Goal: Task Accomplishment & Management: Manage account settings

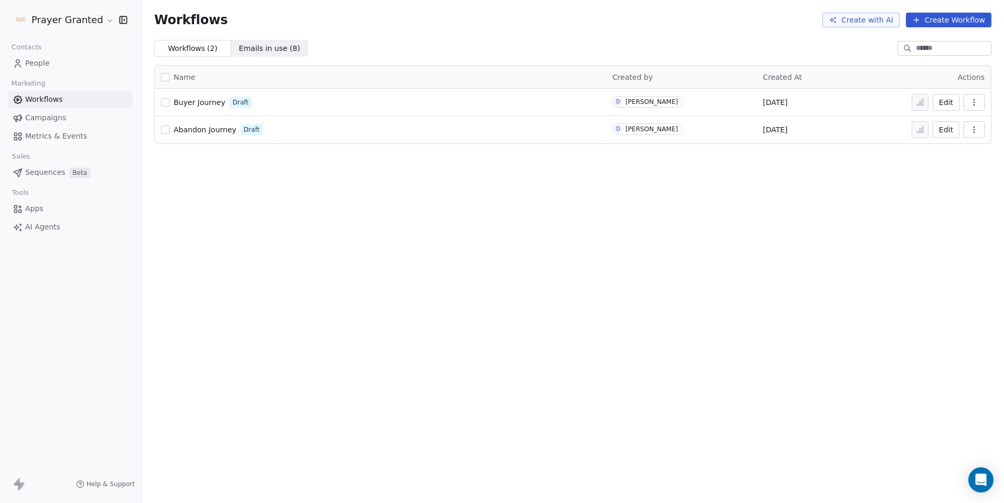
click at [203, 101] on span "Buyer Journey" at bounding box center [199, 102] width 51 height 8
click at [197, 101] on span "Buyer Journey" at bounding box center [199, 102] width 51 height 8
click at [71, 23] on html "Prayer Granted Contacts People Marketing Workflows Campaigns Metrics & Events S…" at bounding box center [502, 251] width 1004 height 503
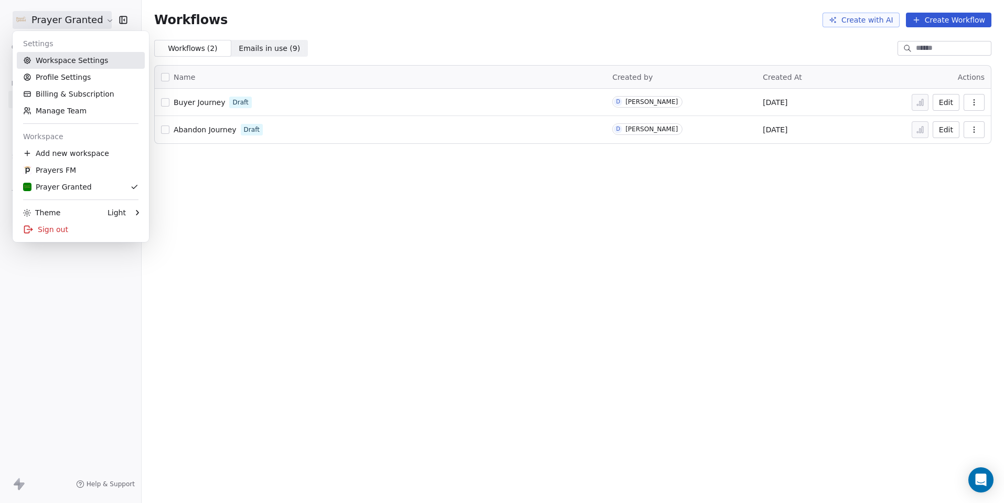
click at [77, 57] on link "Workspace Settings" at bounding box center [81, 60] width 128 height 17
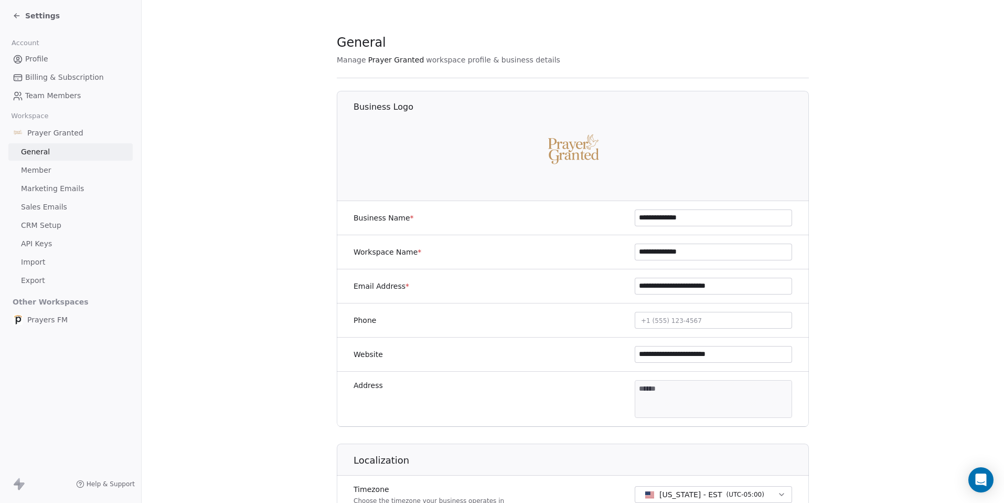
click at [58, 189] on span "Marketing Emails" at bounding box center [52, 188] width 63 height 11
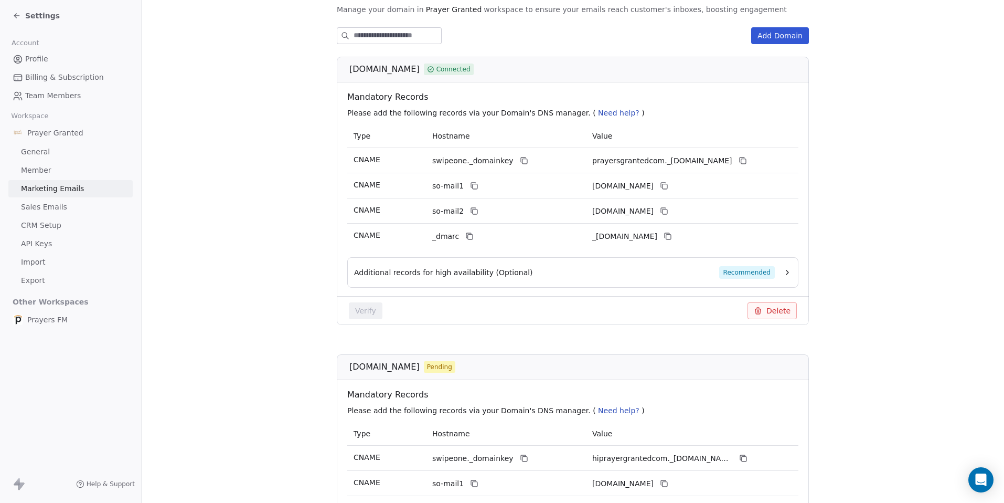
scroll to position [12, 0]
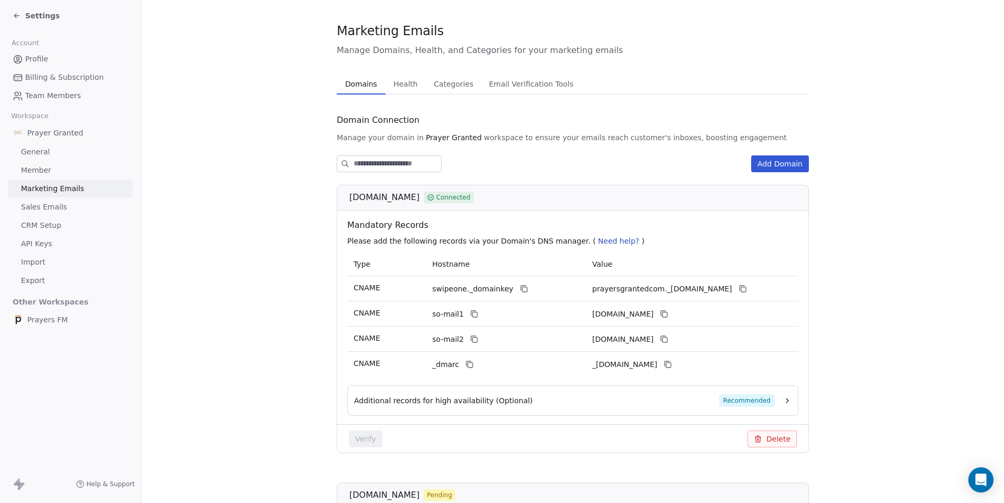
click at [42, 228] on span "CRM Setup" at bounding box center [41, 225] width 40 height 11
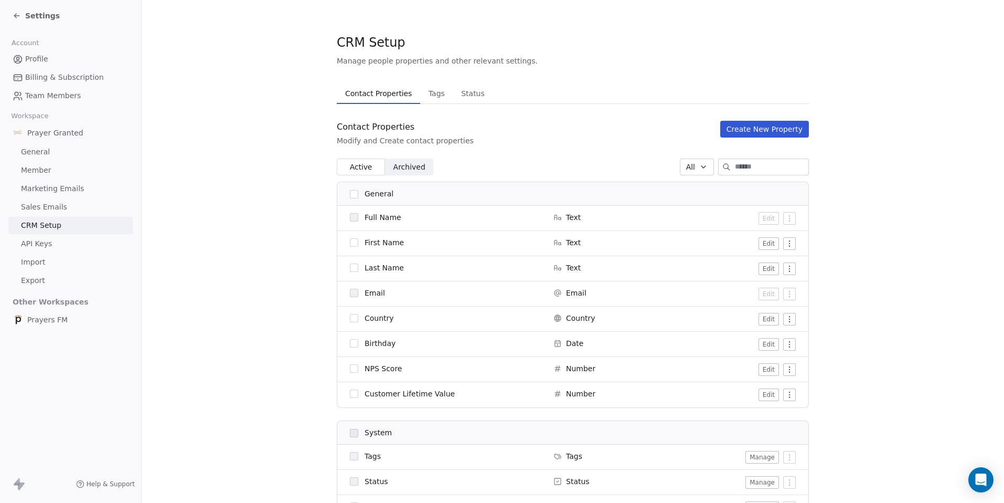
click at [431, 98] on span "Tags" at bounding box center [436, 93] width 25 height 15
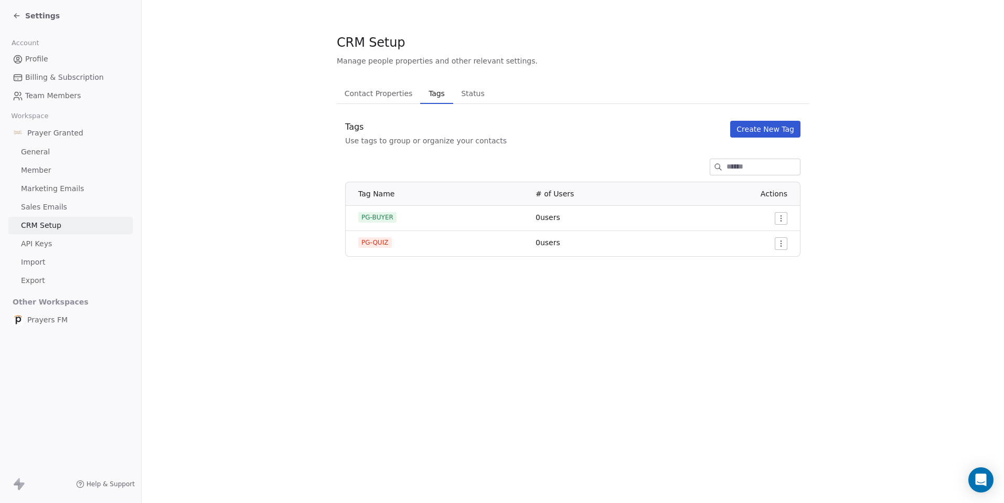
click at [790, 129] on button "Create New Tag" at bounding box center [765, 129] width 70 height 17
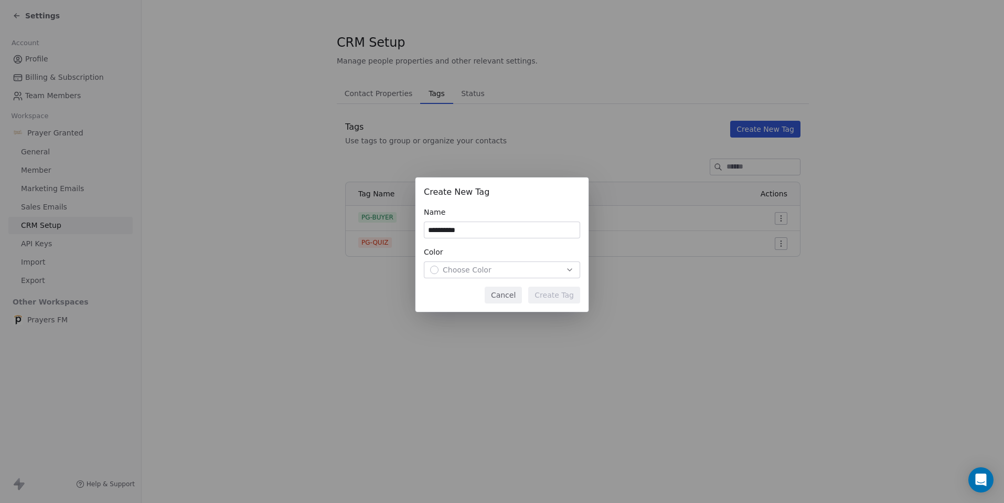
type input "**********"
click at [509, 267] on div "Choose Color" at bounding box center [502, 269] width 144 height 10
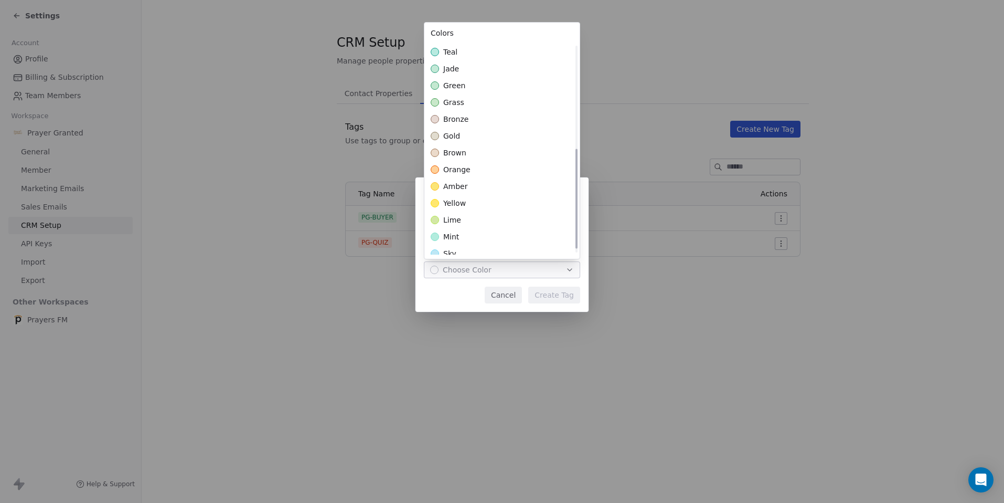
scroll to position [225, 0]
click at [452, 214] on span "lime" at bounding box center [452, 213] width 18 height 10
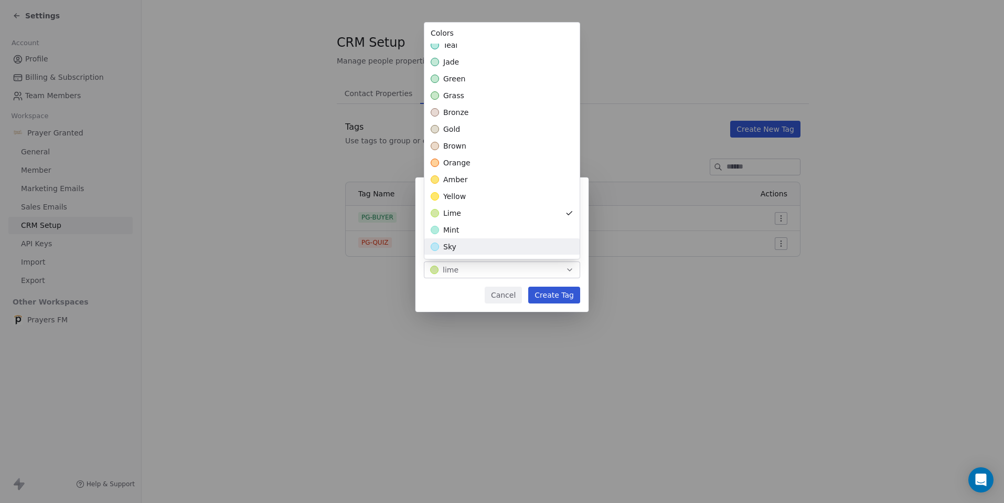
click at [556, 298] on div "**********" at bounding box center [502, 251] width 1004 height 181
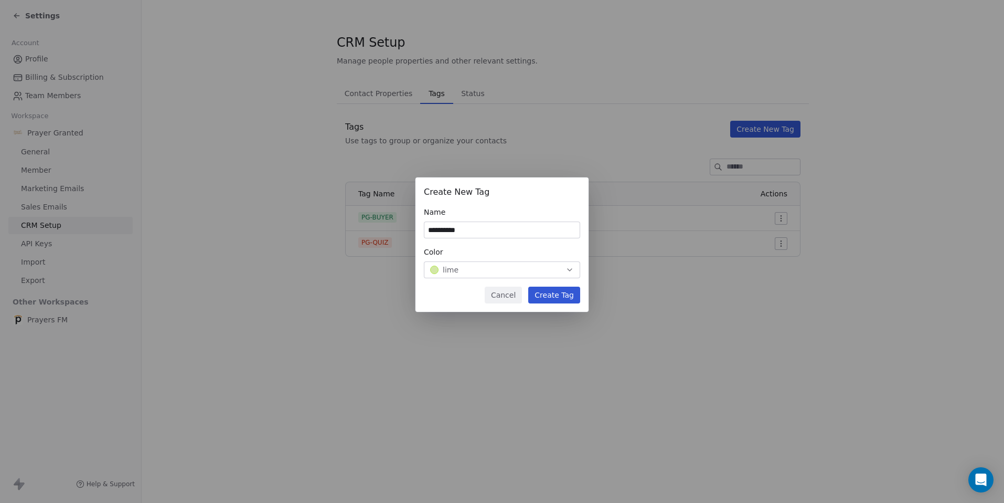
click at [556, 298] on button "Create Tag" at bounding box center [554, 294] width 52 height 17
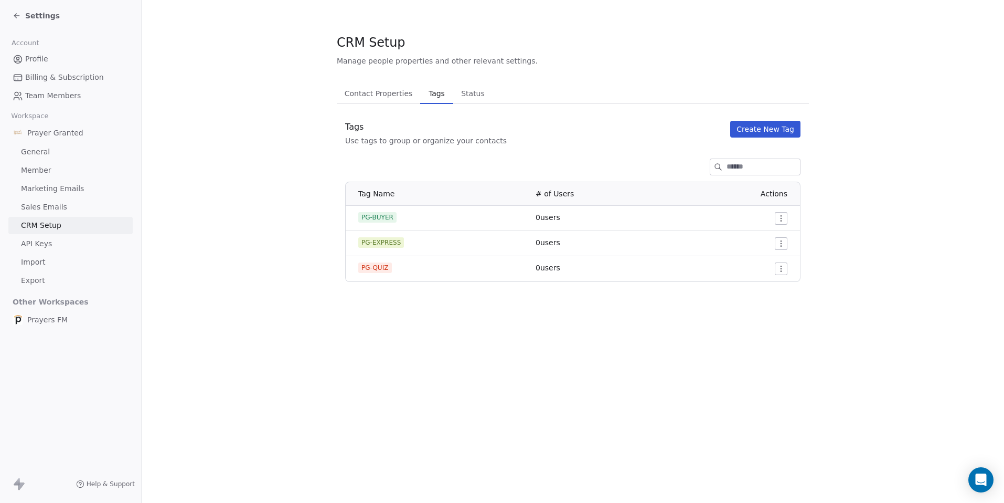
click at [22, 15] on div "Settings" at bounding box center [36, 15] width 47 height 10
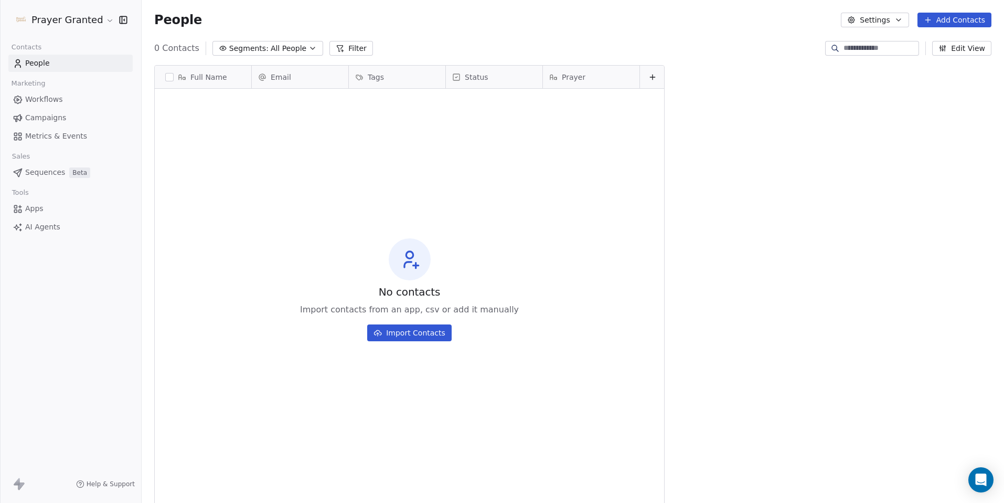
scroll to position [434, 855]
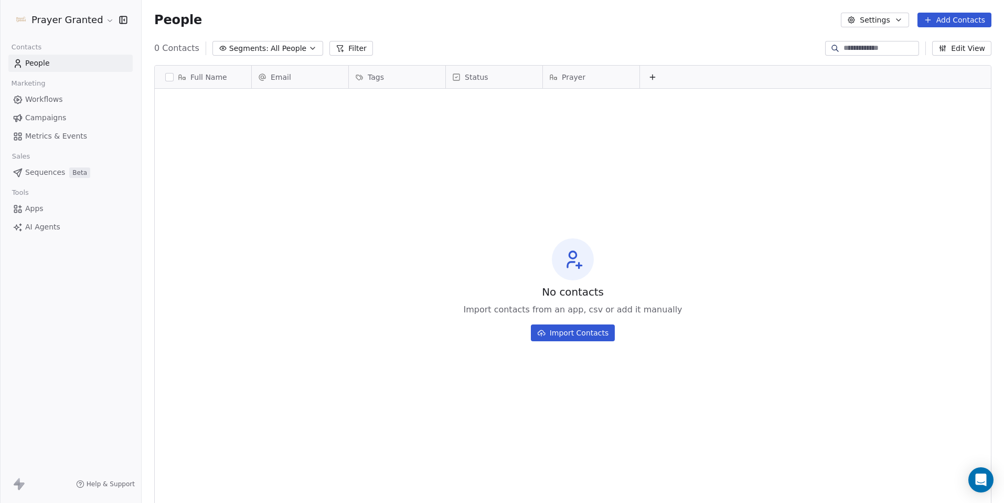
click at [50, 98] on span "Workflows" at bounding box center [44, 99] width 38 height 11
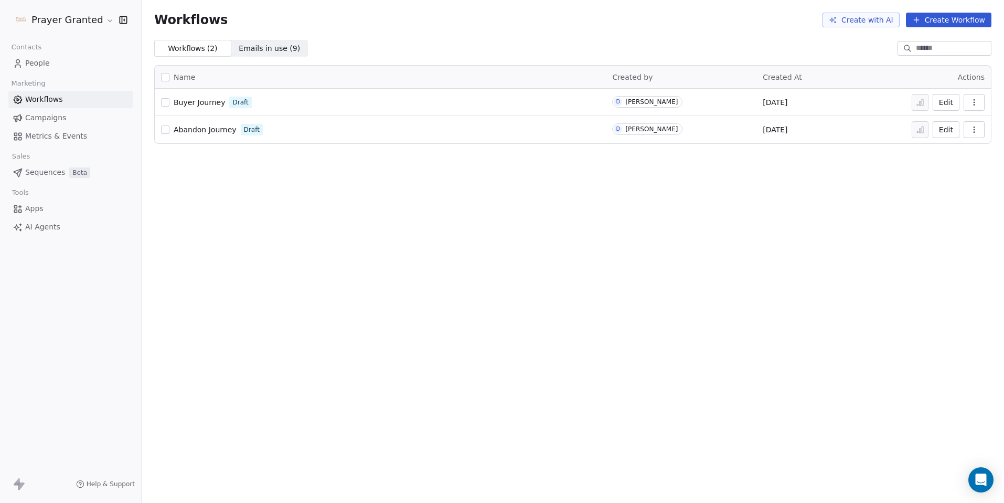
click at [200, 103] on span "Buyer Journey" at bounding box center [199, 102] width 51 height 8
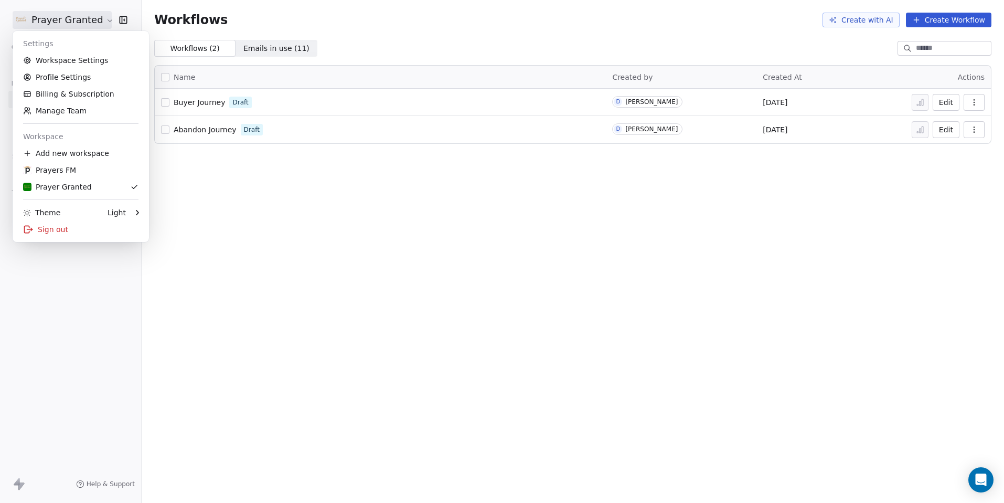
click at [69, 21] on html "Prayer Granted Contacts People Marketing Workflows Campaigns Metrics & Events S…" at bounding box center [502, 251] width 1004 height 503
click at [61, 61] on link "Workspace Settings" at bounding box center [81, 60] width 128 height 17
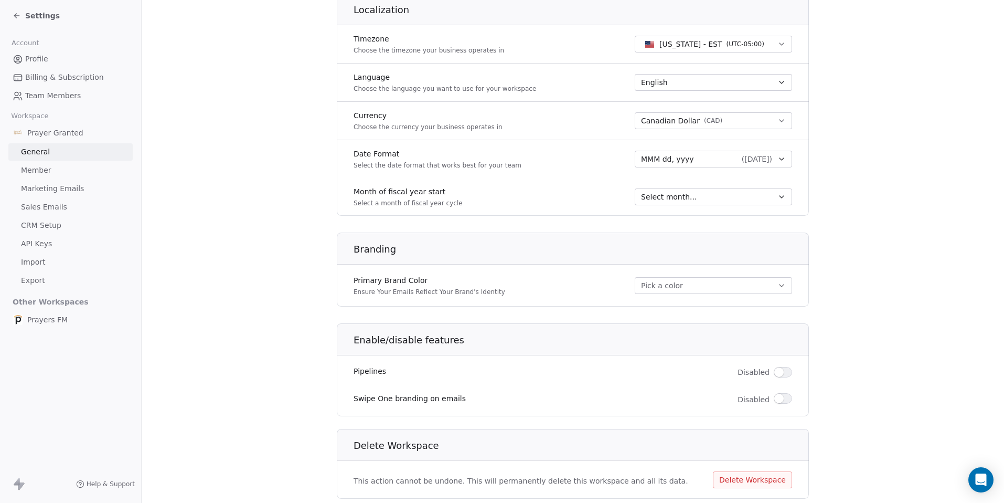
scroll to position [449, 0]
click at [678, 282] on button "Pick a color" at bounding box center [713, 286] width 157 height 17
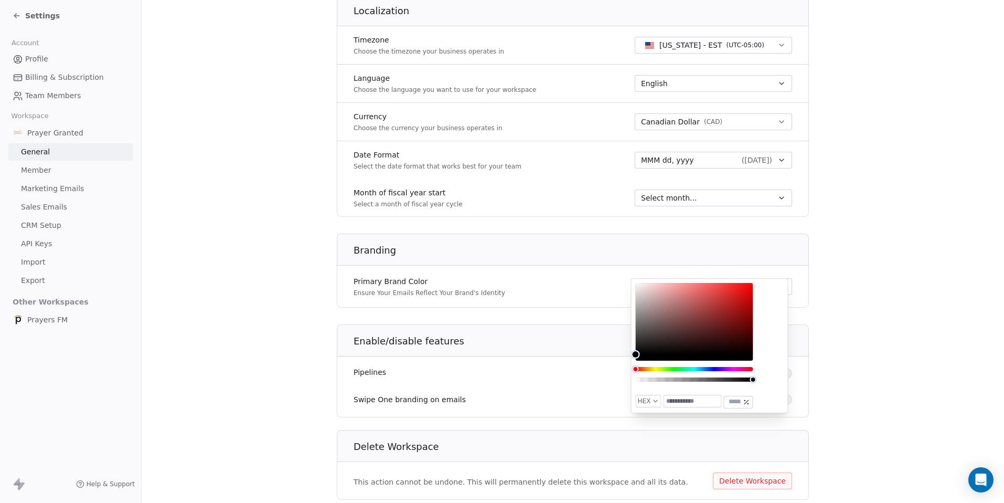
click at [551, 283] on div "Primary Brand Color Ensure Your Emails Reflect Your Brand's Identity Pick a col…" at bounding box center [573, 286] width 472 height 29
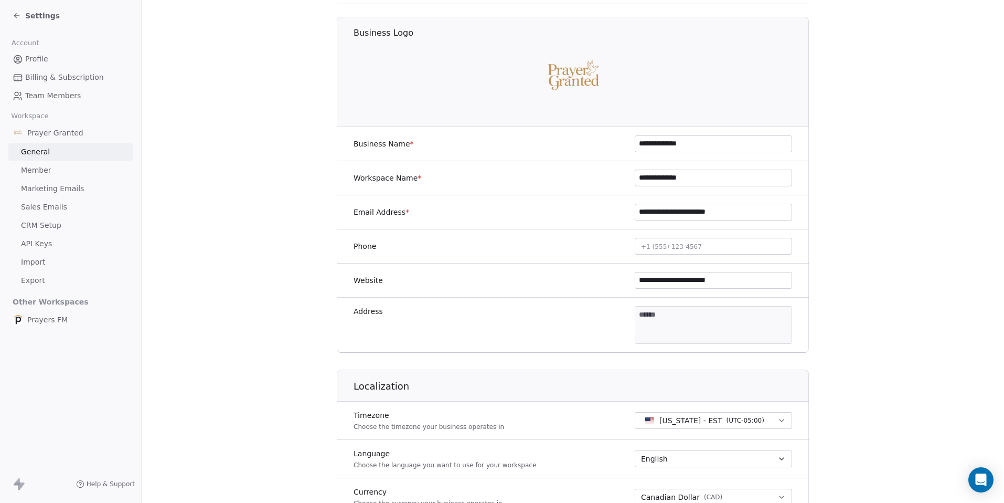
scroll to position [0, 0]
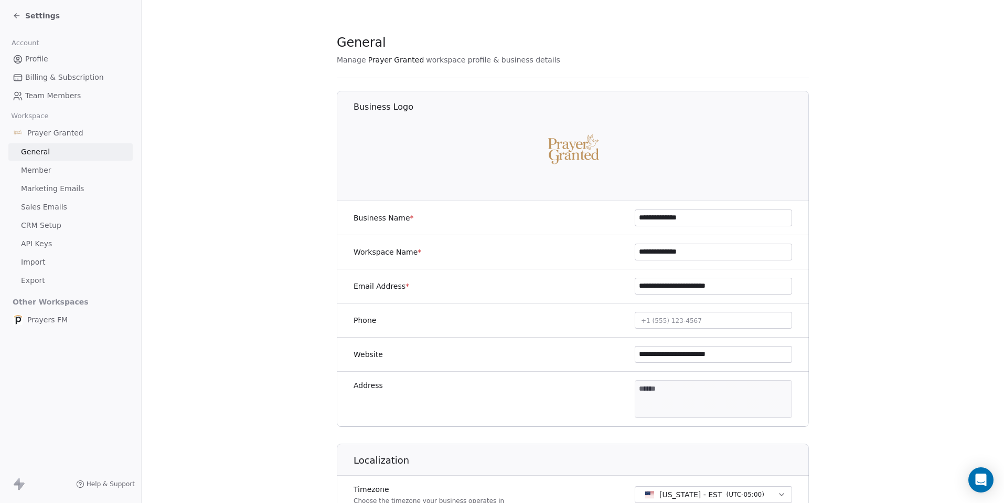
click at [42, 131] on span "Prayer Granted" at bounding box center [55, 132] width 56 height 10
click at [46, 74] on span "Billing & Subscription" at bounding box center [64, 77] width 79 height 11
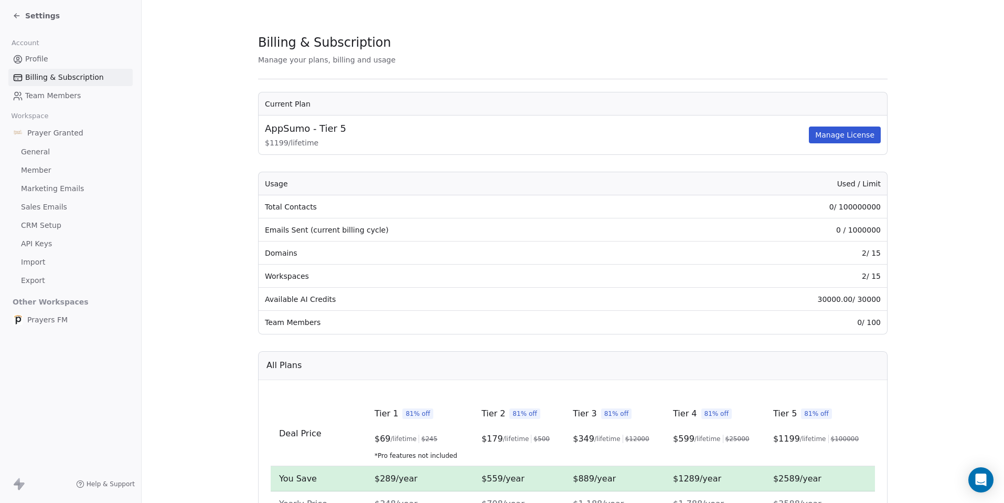
click at [35, 57] on span "Profile" at bounding box center [36, 59] width 23 height 11
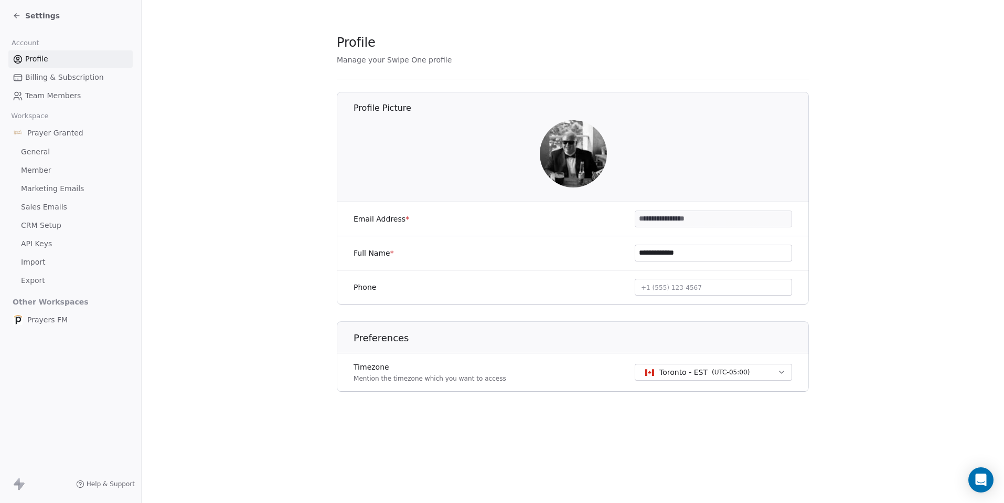
click at [39, 94] on span "Team Members" at bounding box center [53, 95] width 56 height 11
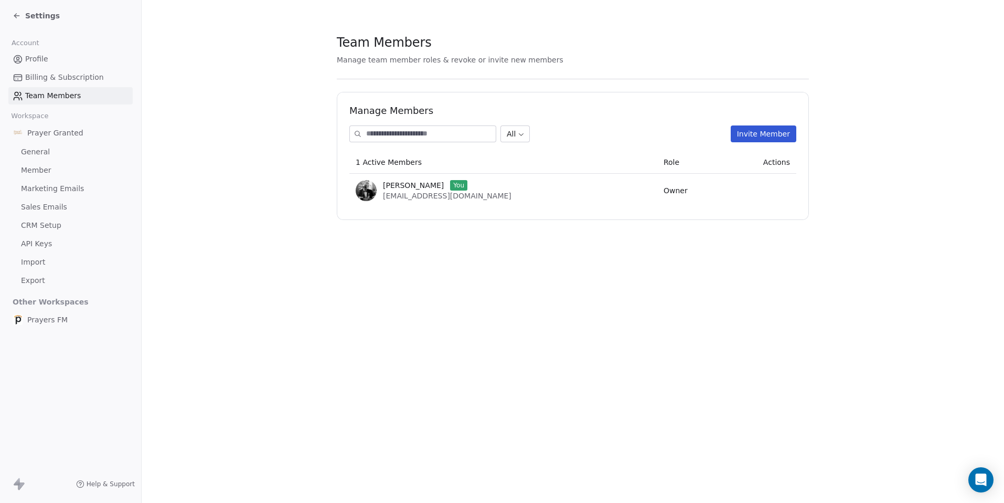
click at [38, 168] on span "Member" at bounding box center [36, 170] width 30 height 11
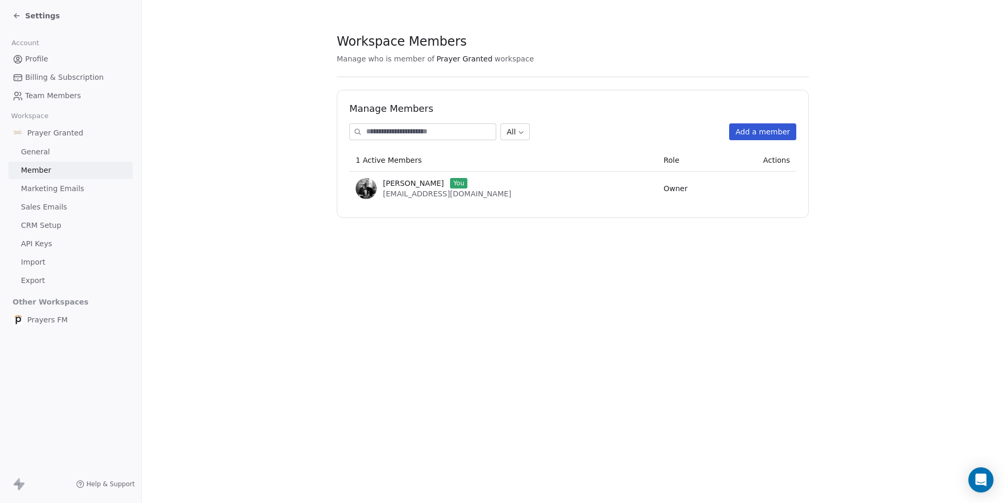
click at [38, 147] on span "General" at bounding box center [35, 151] width 29 height 11
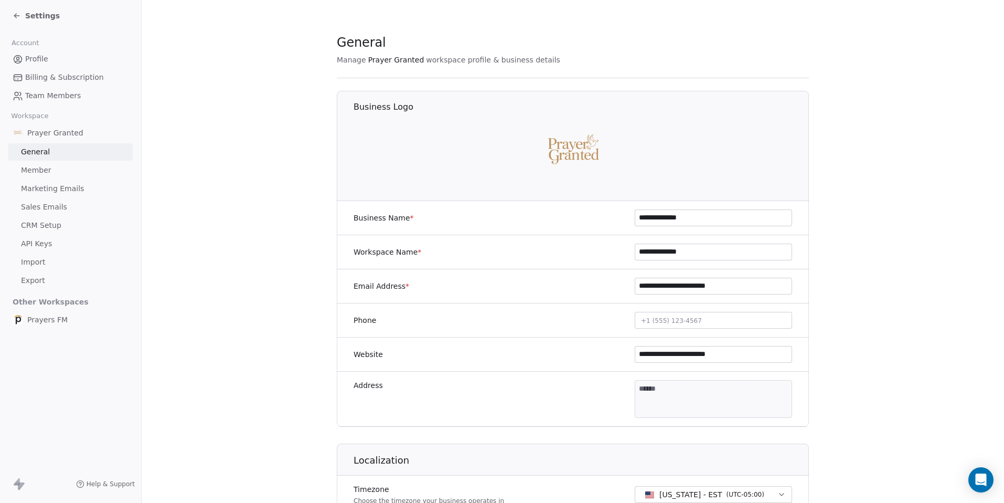
click at [38, 222] on span "CRM Setup" at bounding box center [41, 225] width 40 height 11
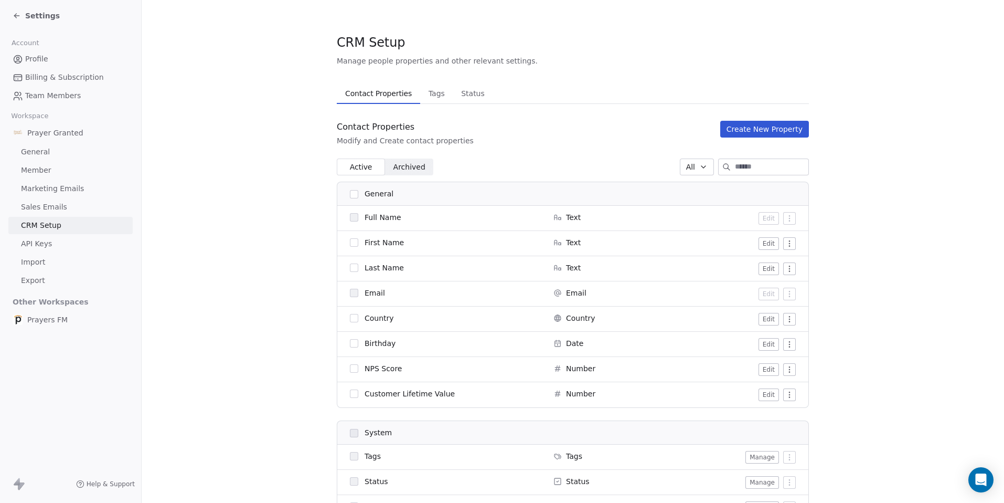
click at [44, 189] on span "Marketing Emails" at bounding box center [52, 188] width 63 height 11
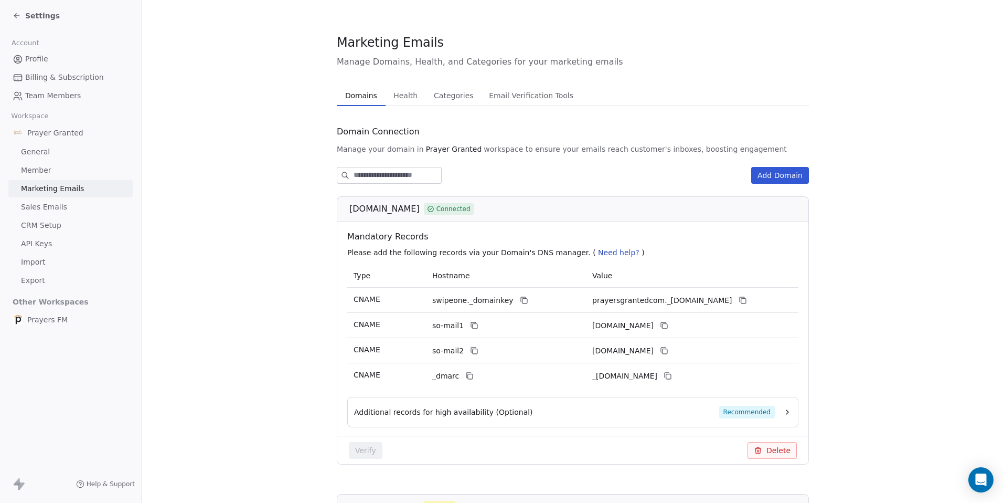
click at [22, 16] on div "Settings" at bounding box center [36, 15] width 47 height 10
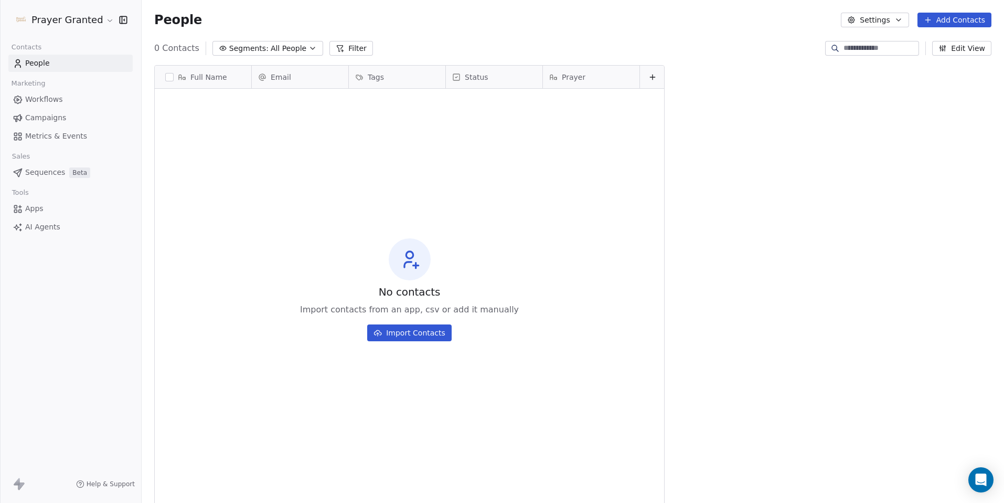
scroll to position [434, 855]
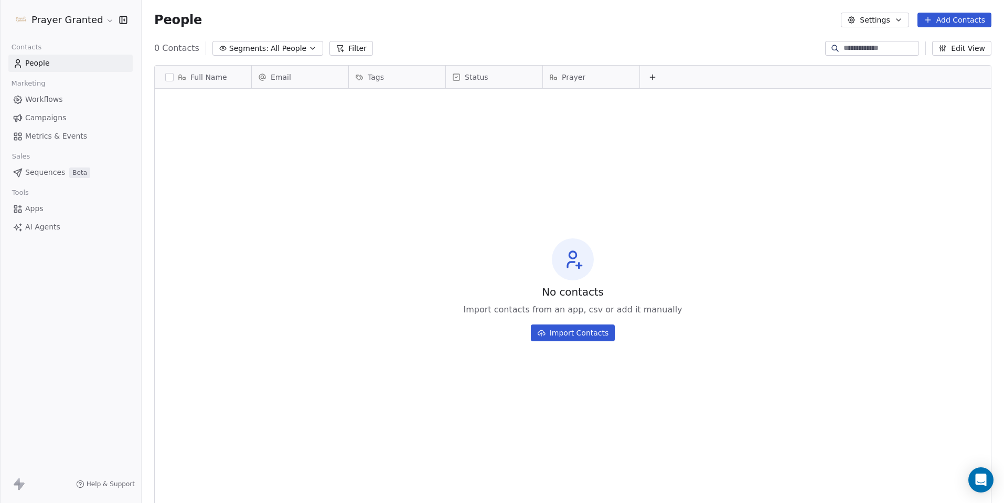
click at [51, 99] on span "Workflows" at bounding box center [44, 99] width 38 height 11
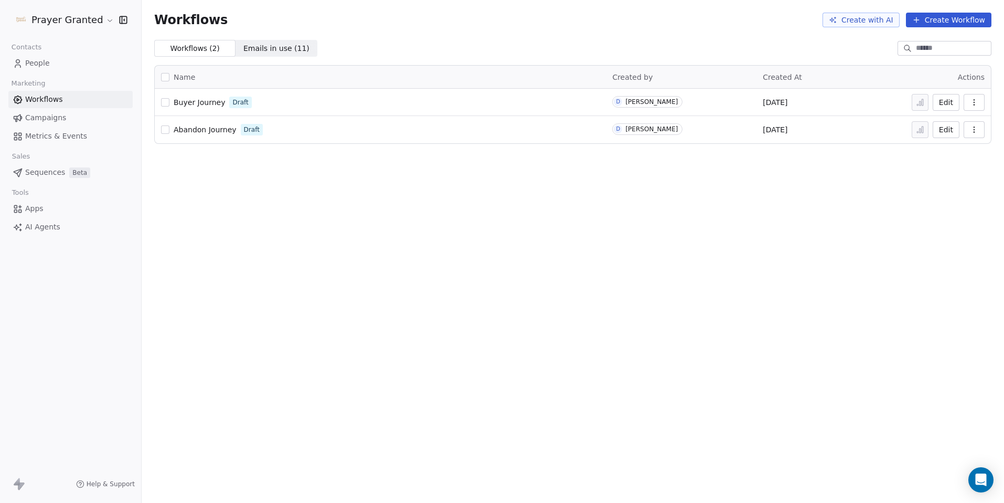
click at [270, 47] on span "Emails in use ( 11 )" at bounding box center [276, 48] width 66 height 11
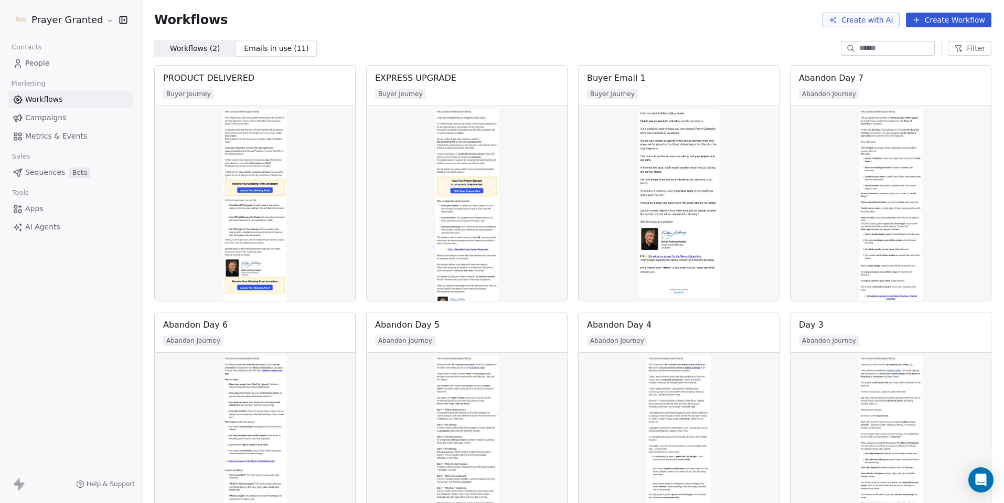
click at [196, 46] on span "Workflows ( 2 )" at bounding box center [195, 48] width 50 height 11
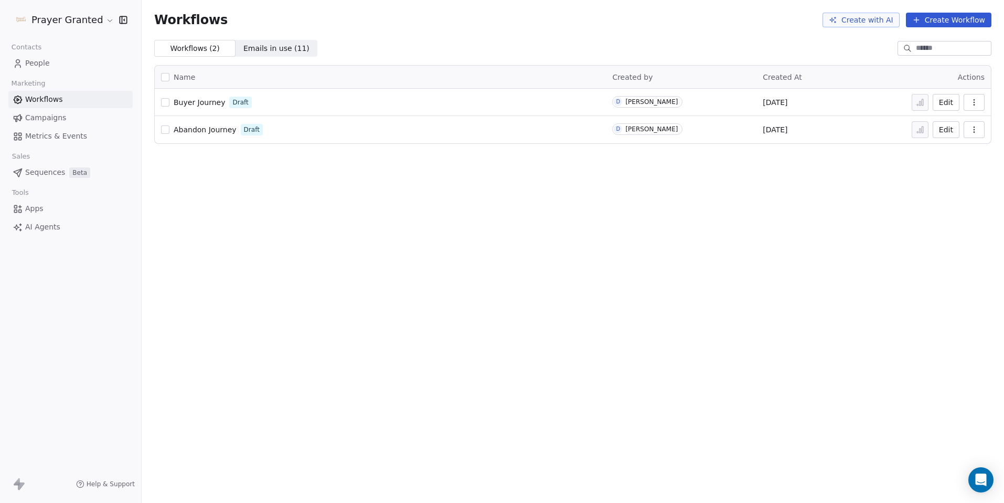
click at [46, 136] on span "Metrics & Events" at bounding box center [56, 136] width 62 height 11
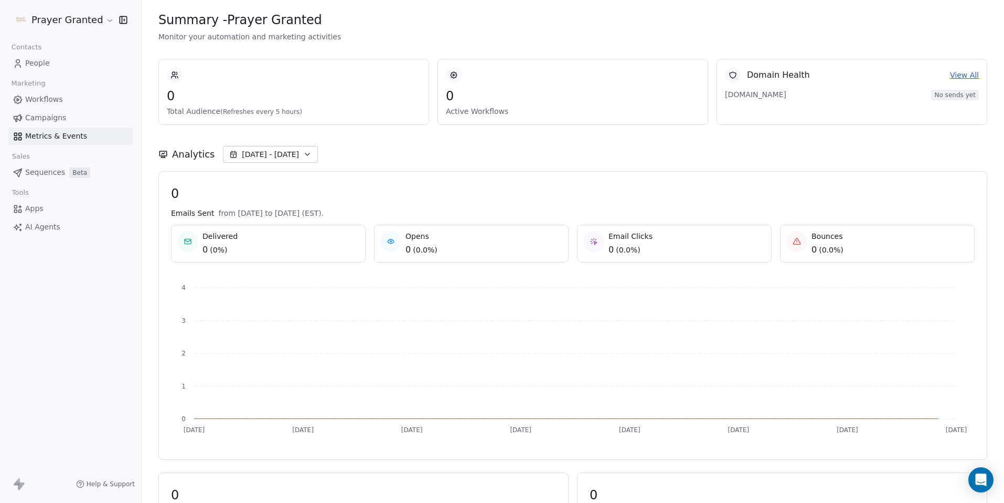
click at [46, 119] on span "Campaigns" at bounding box center [45, 117] width 41 height 11
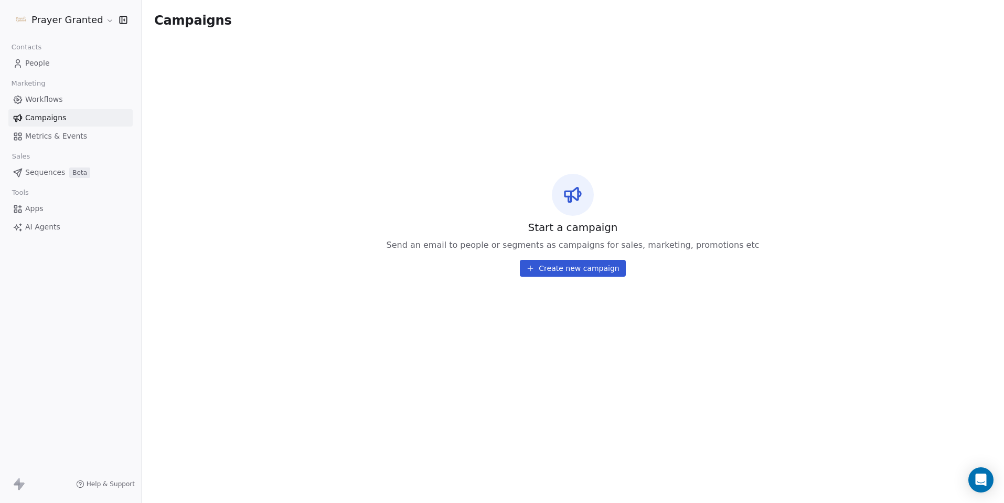
click at [45, 100] on span "Workflows" at bounding box center [44, 99] width 38 height 11
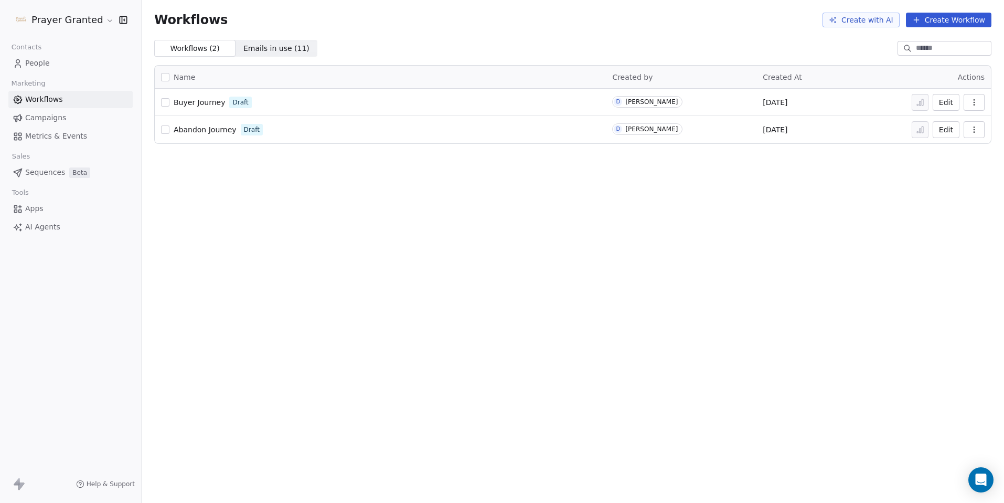
click at [69, 23] on html "Prayer Granted Contacts People Marketing Workflows Campaigns Metrics & Events S…" at bounding box center [502, 251] width 1004 height 503
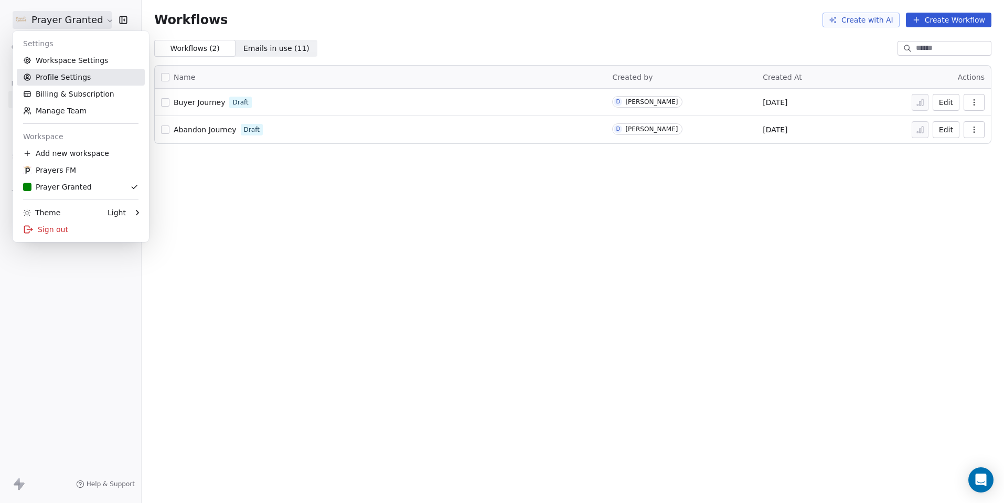
click at [71, 79] on link "Profile Settings" at bounding box center [81, 77] width 128 height 17
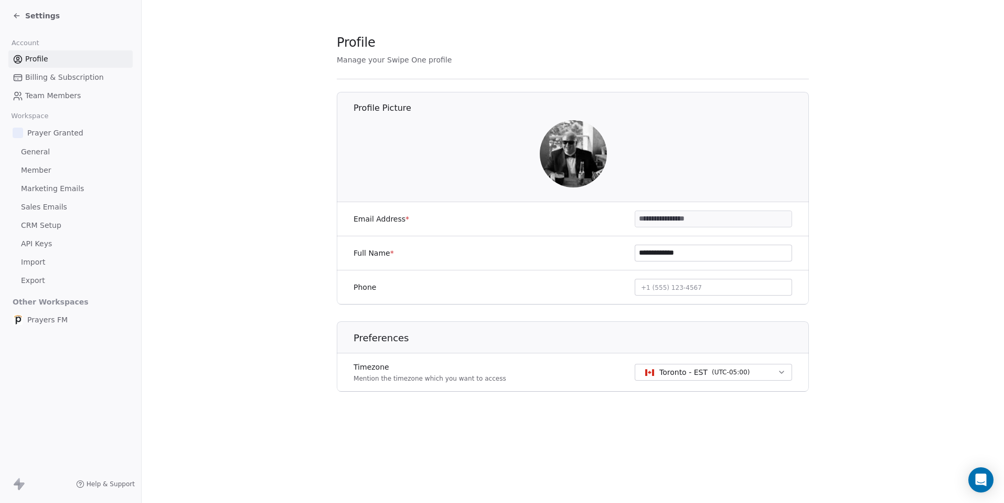
click at [52, 15] on span "Settings" at bounding box center [42, 15] width 35 height 10
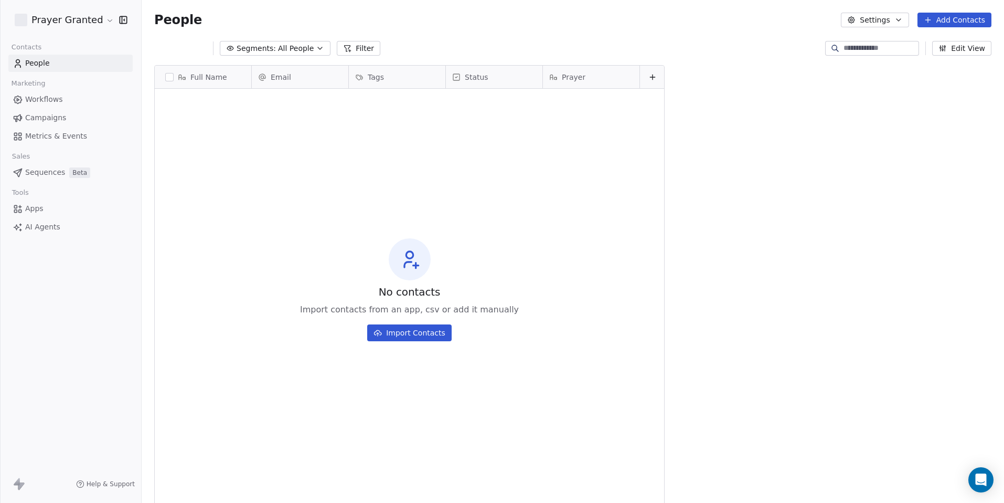
scroll to position [434, 855]
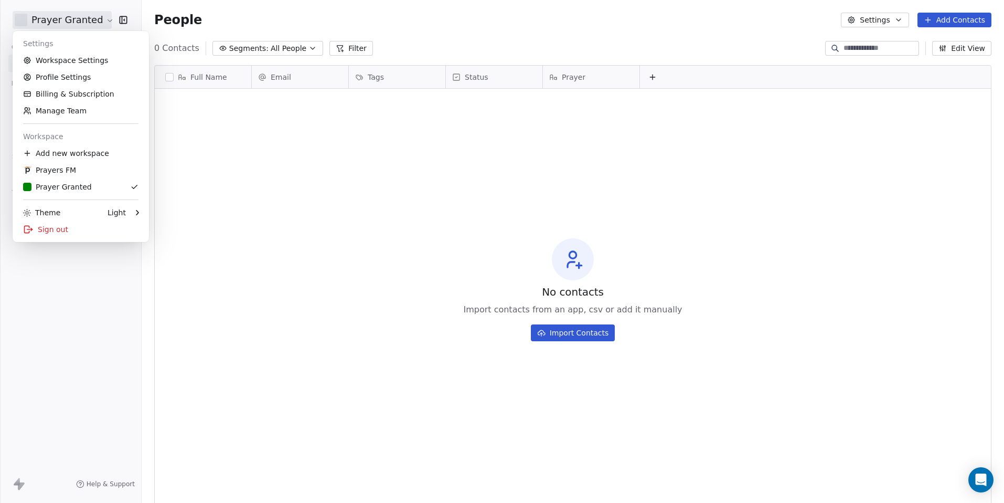
click at [64, 25] on html "Prayer Granted Contacts People Marketing Workflows Campaigns Metrics & Events S…" at bounding box center [502, 251] width 1004 height 503
click at [65, 56] on link "Workspace Settings" at bounding box center [81, 60] width 128 height 17
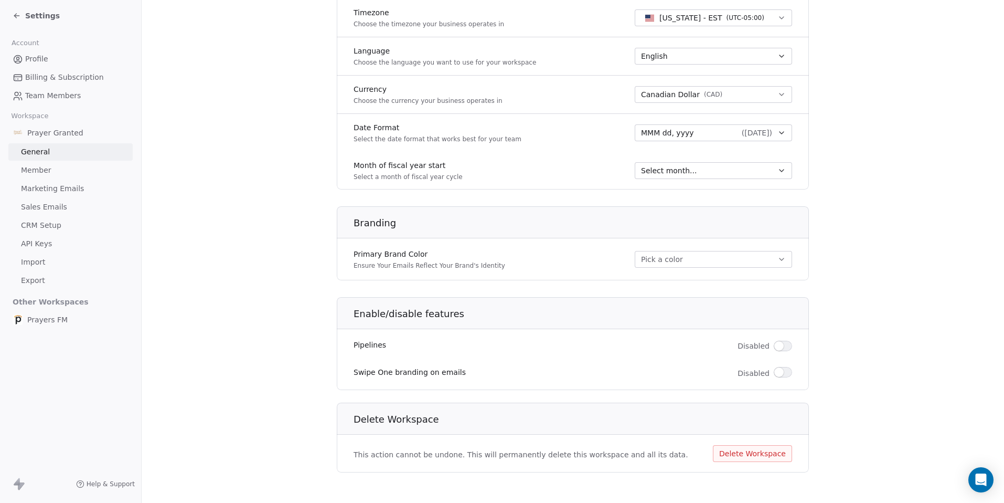
scroll to position [480, 0]
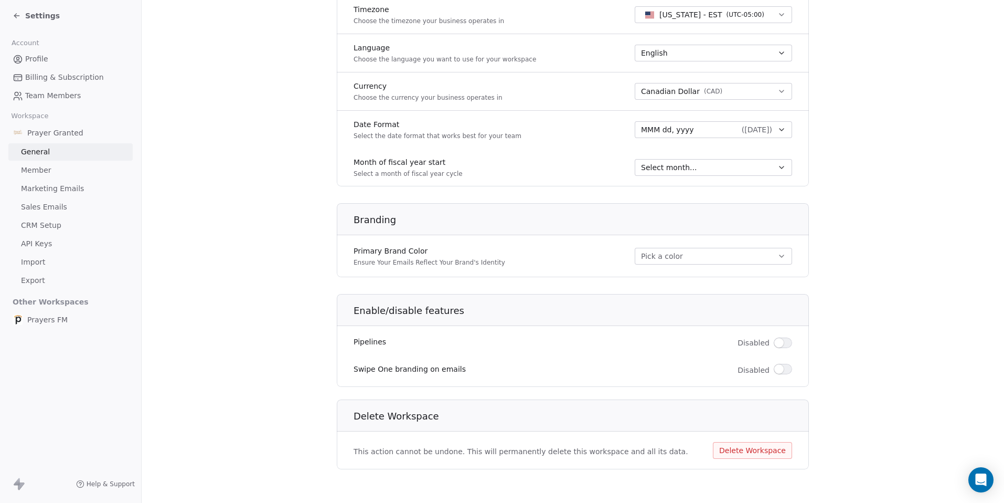
click at [34, 207] on span "Sales Emails" at bounding box center [44, 206] width 46 height 11
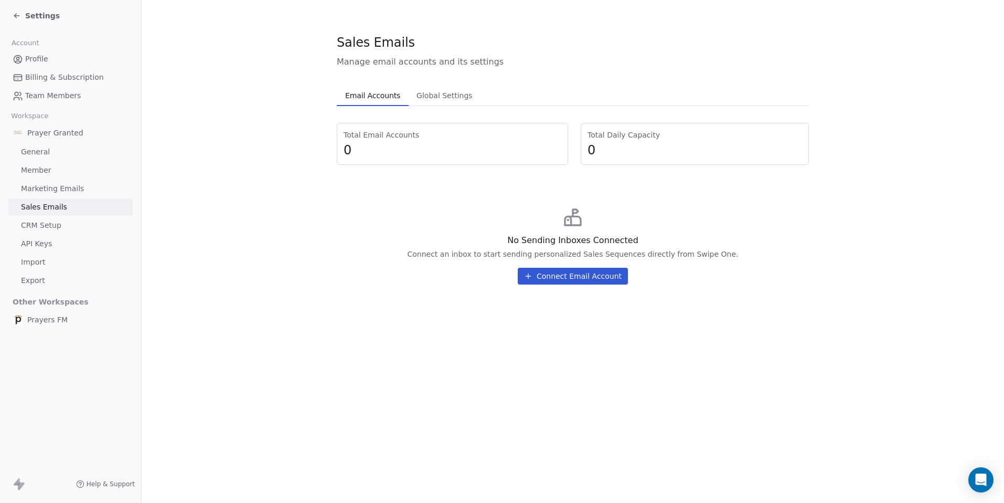
click at [36, 183] on span "Marketing Emails" at bounding box center [52, 188] width 63 height 11
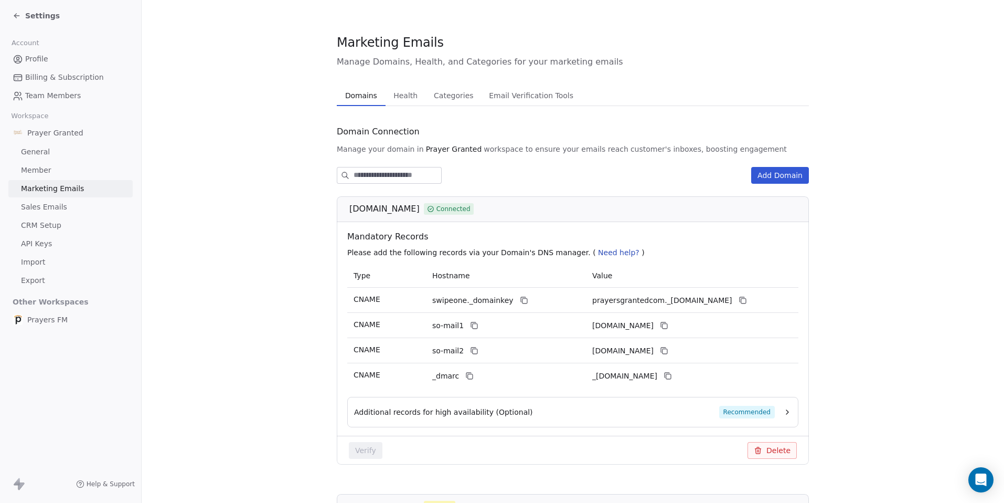
click at [463, 99] on span "Categories" at bounding box center [454, 95] width 48 height 15
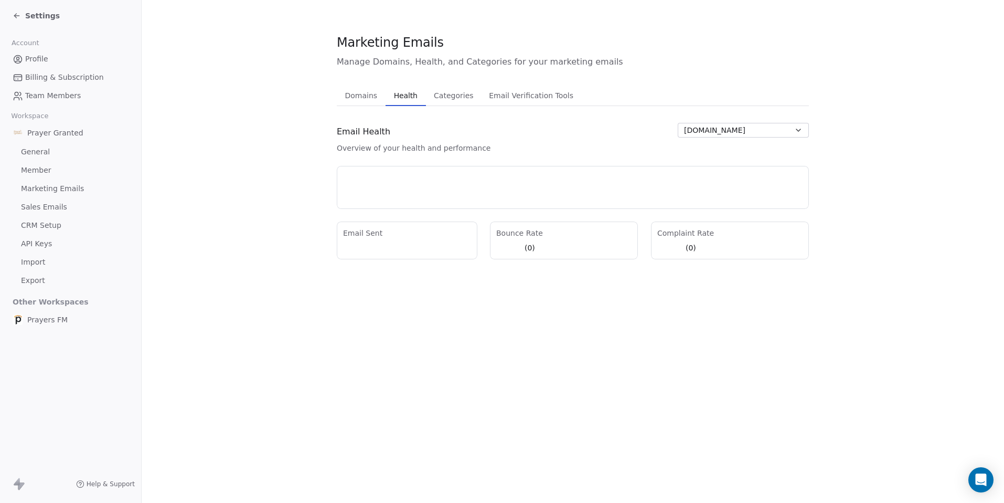
click at [409, 90] on span "Health" at bounding box center [406, 95] width 32 height 15
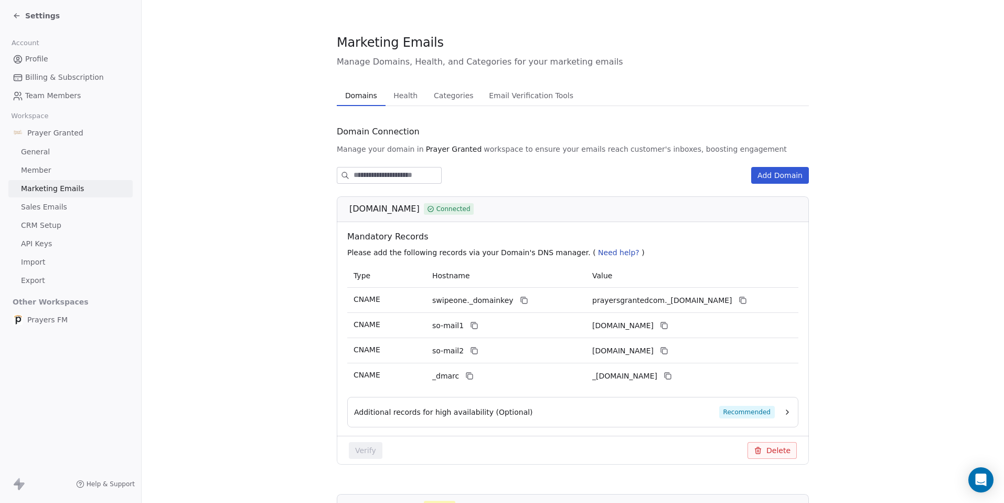
click at [368, 94] on span "Domains" at bounding box center [361, 95] width 40 height 15
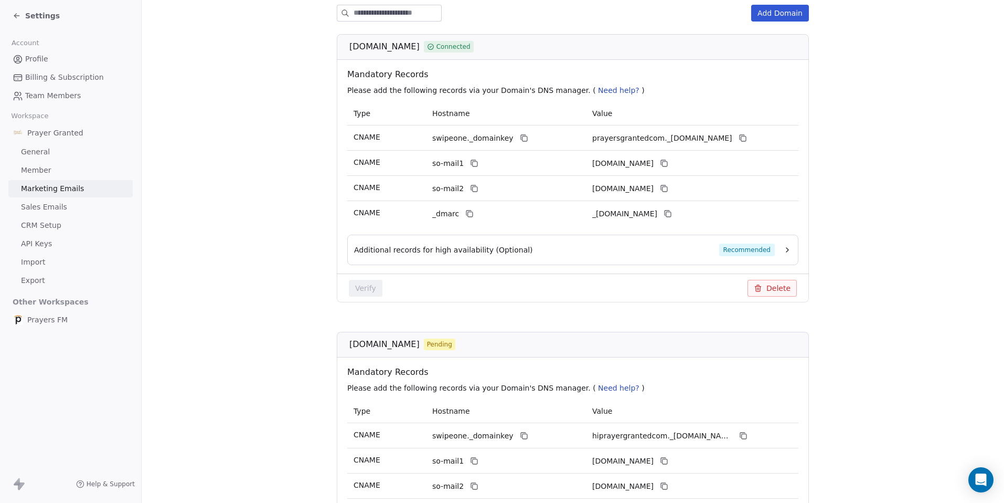
scroll to position [93, 0]
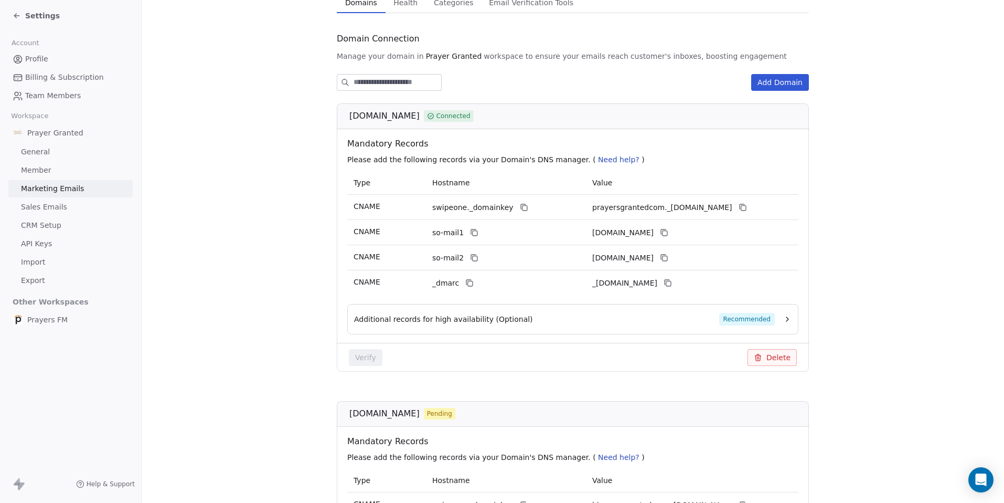
click at [46, 168] on span "Member" at bounding box center [36, 170] width 30 height 11
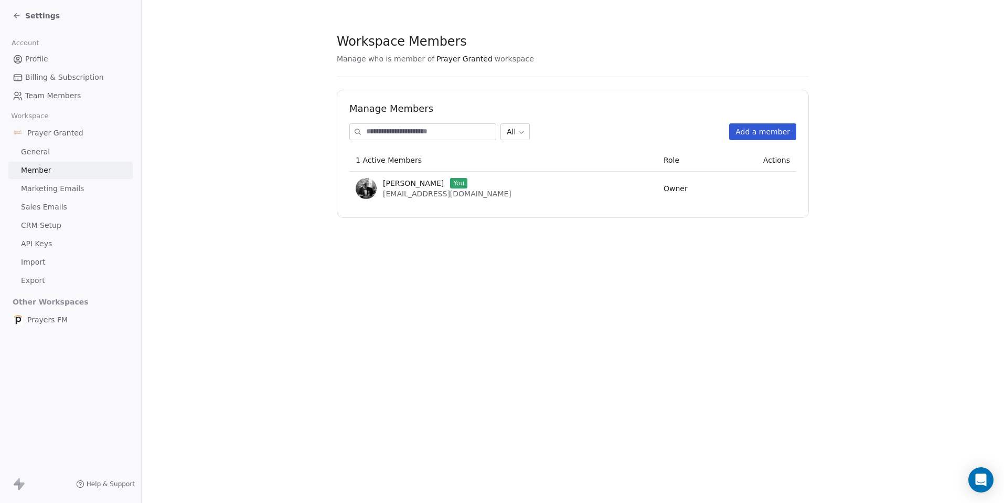
click at [44, 152] on span "General" at bounding box center [35, 151] width 29 height 11
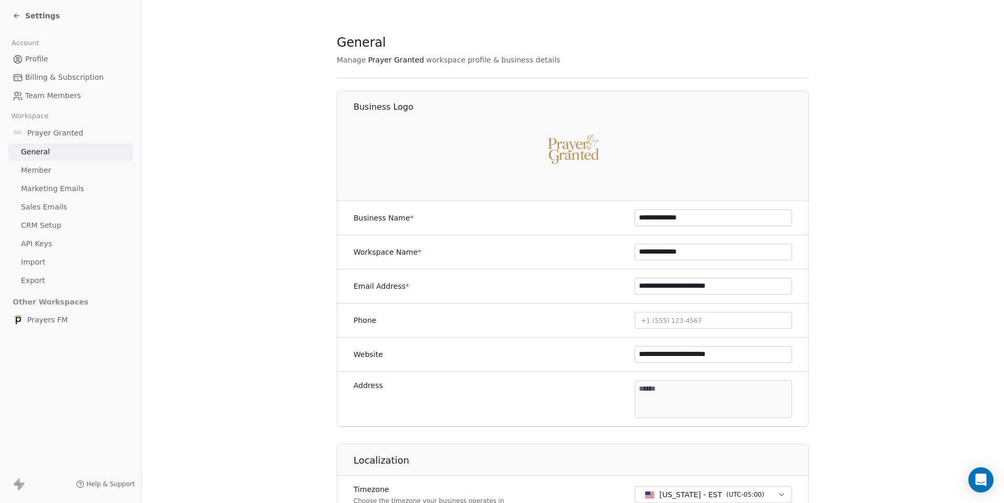
click at [46, 77] on span "Billing & Subscription" at bounding box center [64, 77] width 79 height 11
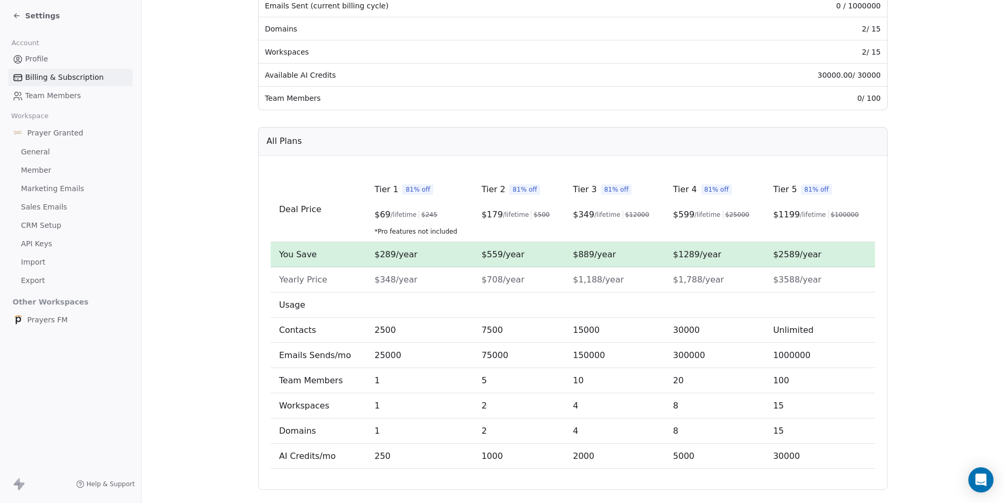
scroll to position [244, 0]
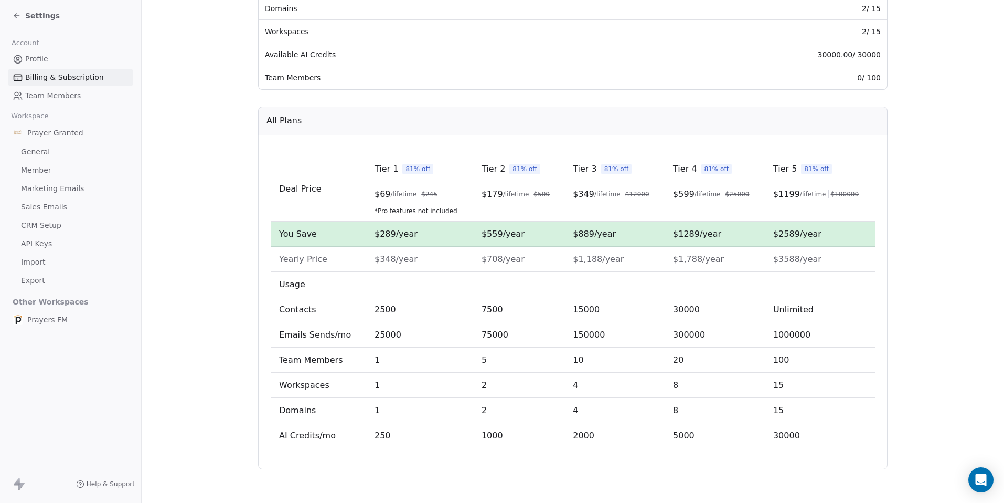
click at [37, 52] on link "Profile" at bounding box center [70, 58] width 124 height 17
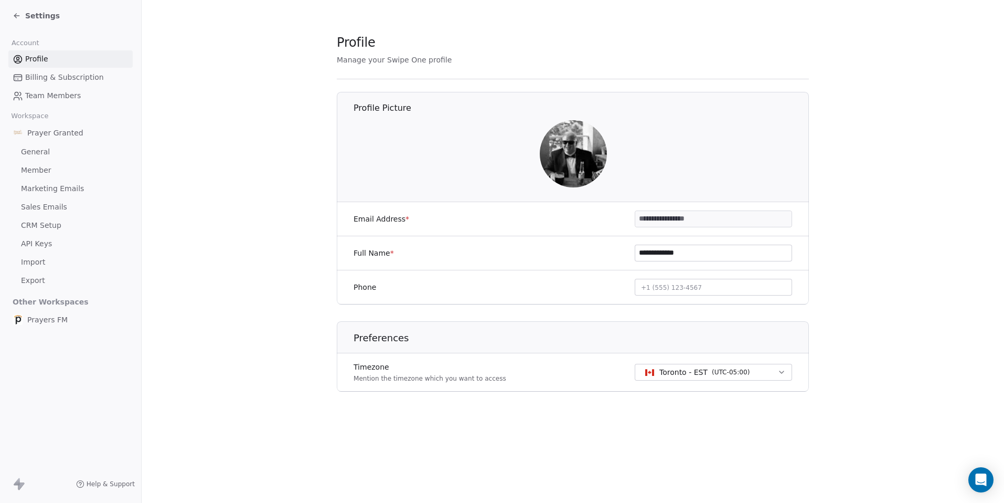
click at [19, 14] on icon at bounding box center [17, 16] width 8 height 8
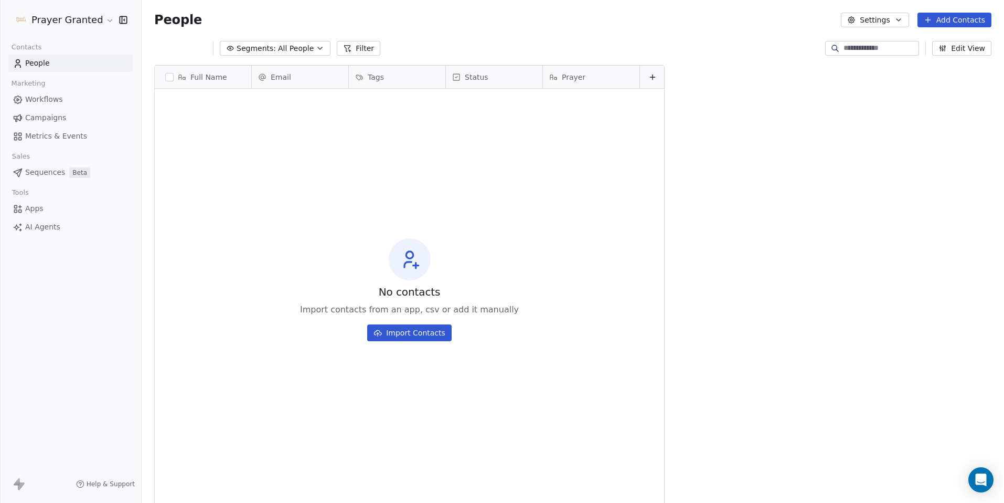
scroll to position [434, 855]
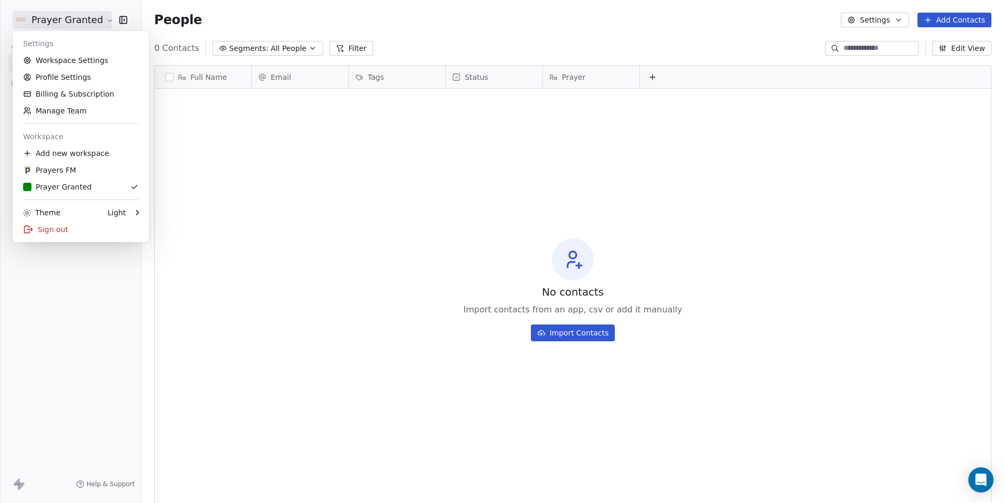
click at [63, 25] on html "Prayer Granted Contacts People Marketing Workflows Campaigns Metrics & Events S…" at bounding box center [502, 251] width 1004 height 503
click at [58, 185] on div "Prayer Granted" at bounding box center [57, 187] width 69 height 10
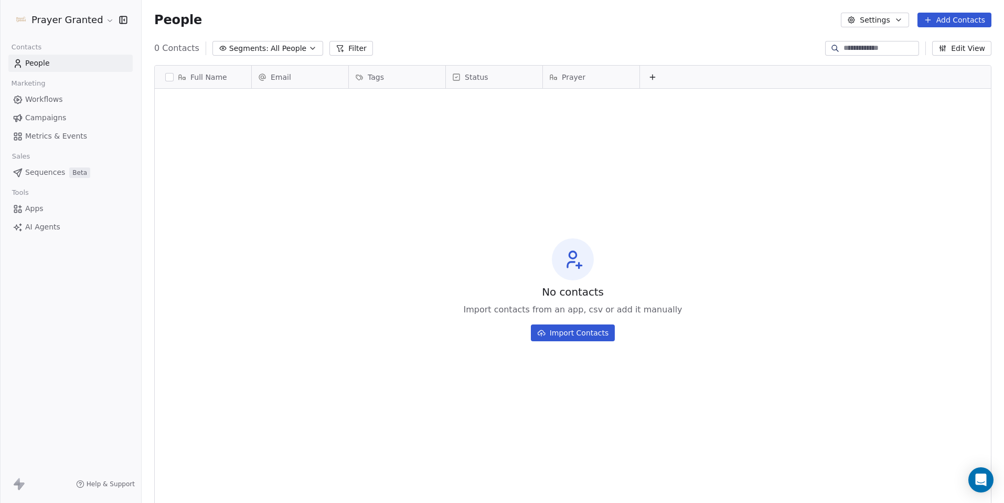
click at [53, 98] on span "Workflows" at bounding box center [44, 99] width 38 height 11
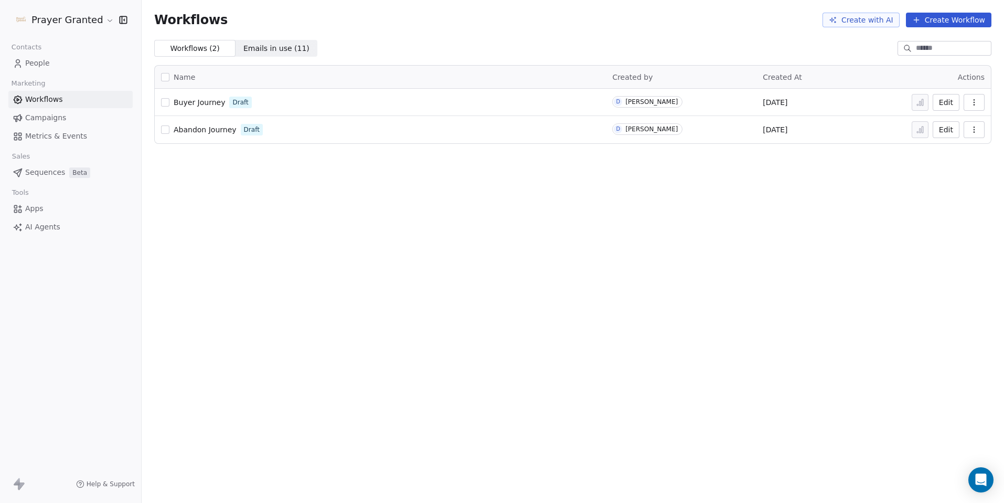
click at [18, 480] on icon at bounding box center [17, 480] width 6 height 7
click at [30, 59] on span "People" at bounding box center [37, 63] width 25 height 11
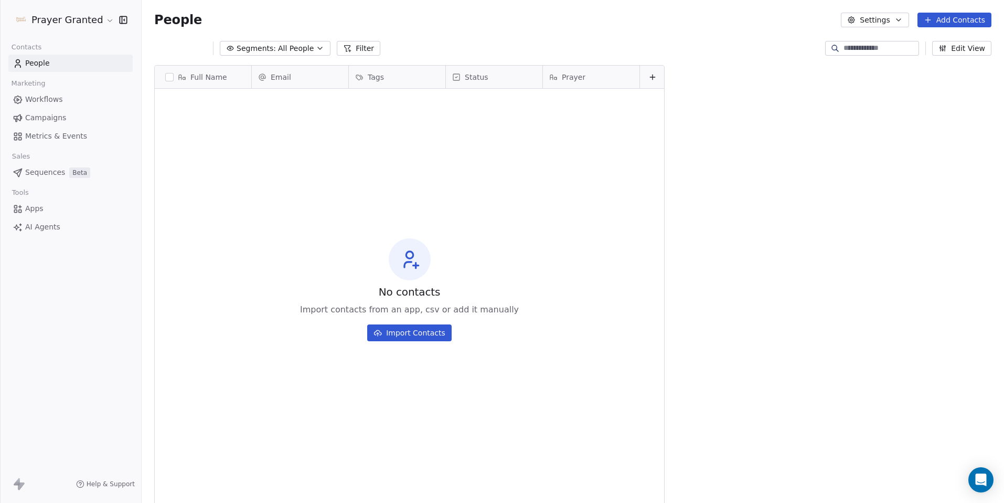
scroll to position [434, 855]
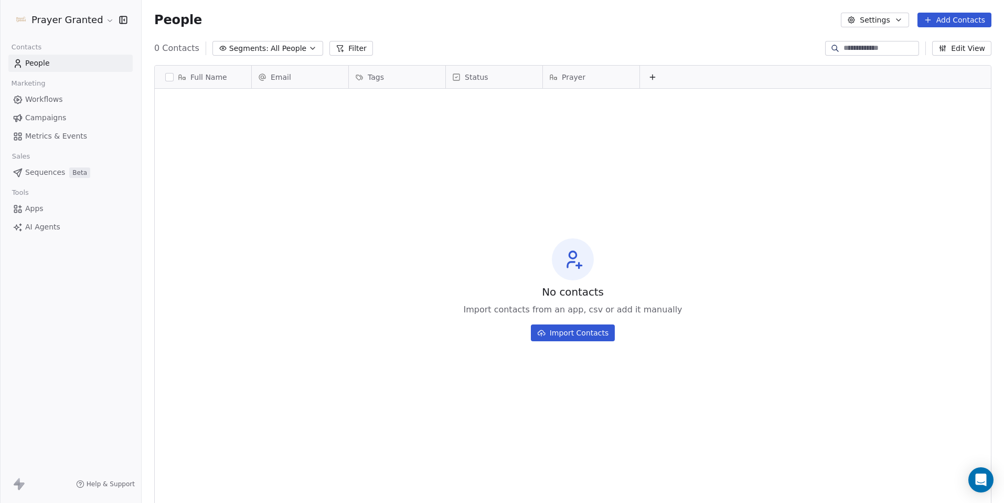
click at [894, 20] on button "Settings" at bounding box center [875, 20] width 68 height 15
click at [788, 47] on html "Prayer Granted Contacts People Marketing Workflows Campaigns Metrics & Events S…" at bounding box center [502, 251] width 1004 height 503
click at [50, 15] on html "Prayer Granted Contacts People Marketing Workflows Campaigns Metrics & Events S…" at bounding box center [502, 251] width 1004 height 503
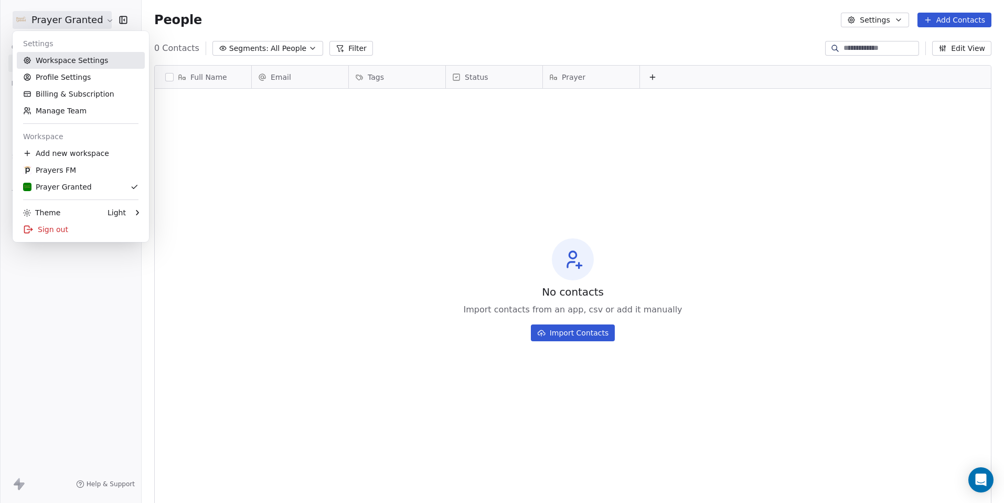
click at [71, 61] on link "Workspace Settings" at bounding box center [81, 60] width 128 height 17
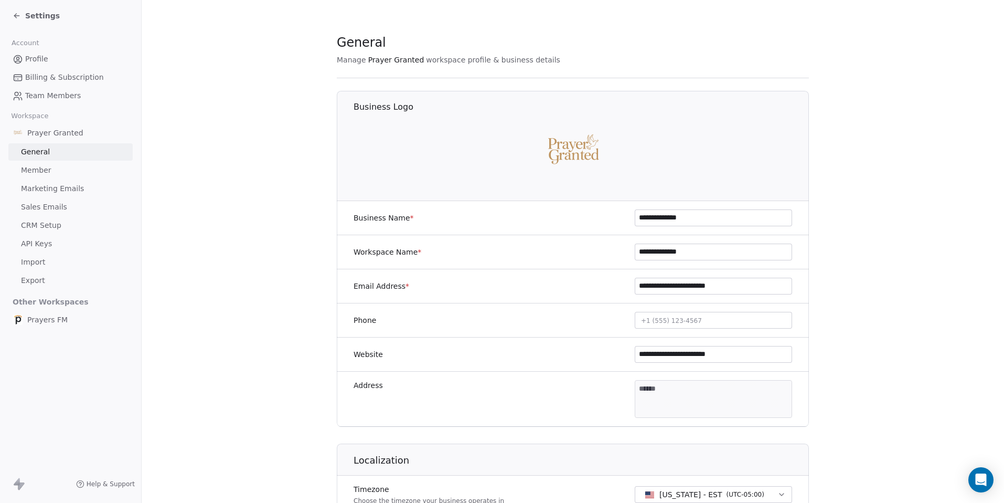
click at [73, 97] on span "Team Members" at bounding box center [53, 95] width 56 height 11
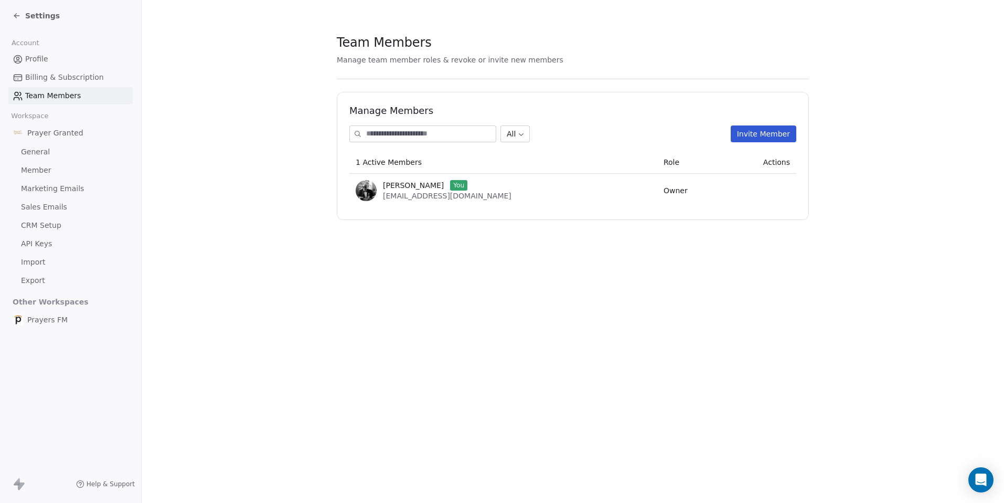
click at [59, 79] on span "Billing & Subscription" at bounding box center [64, 77] width 79 height 11
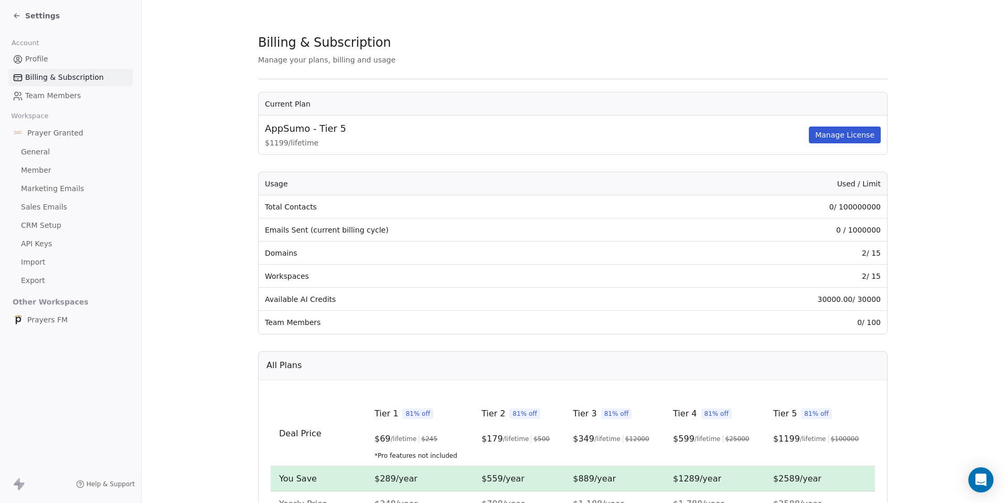
click at [31, 58] on span "Profile" at bounding box center [36, 59] width 23 height 11
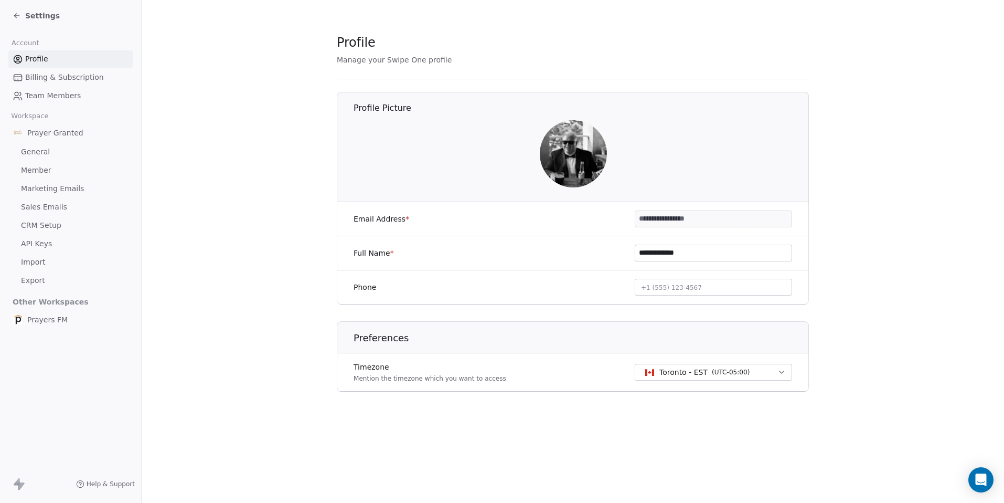
click at [38, 167] on span "Member" at bounding box center [36, 170] width 30 height 11
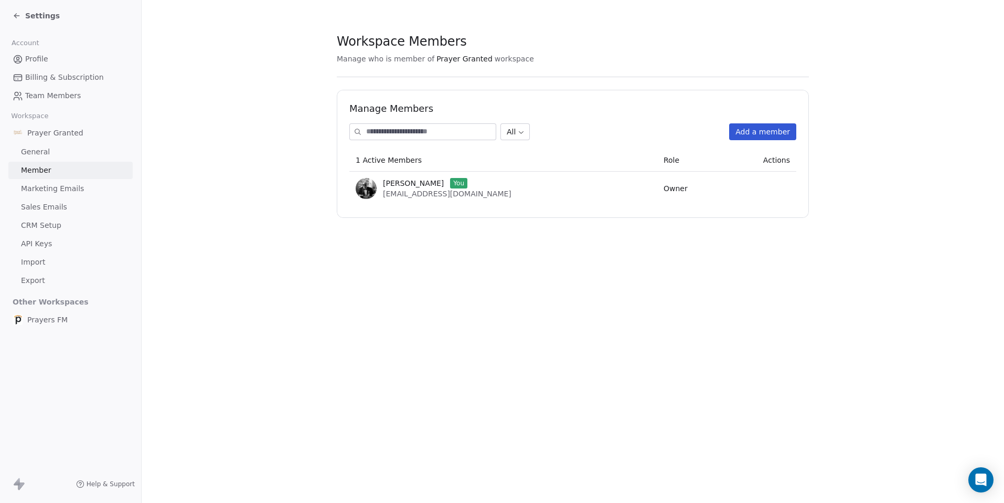
click at [38, 153] on span "General" at bounding box center [35, 151] width 29 height 11
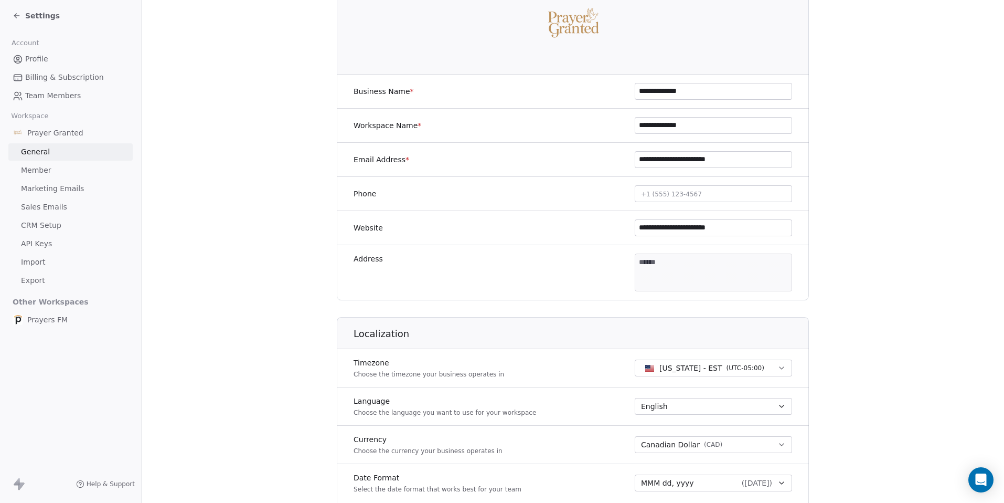
scroll to position [142, 0]
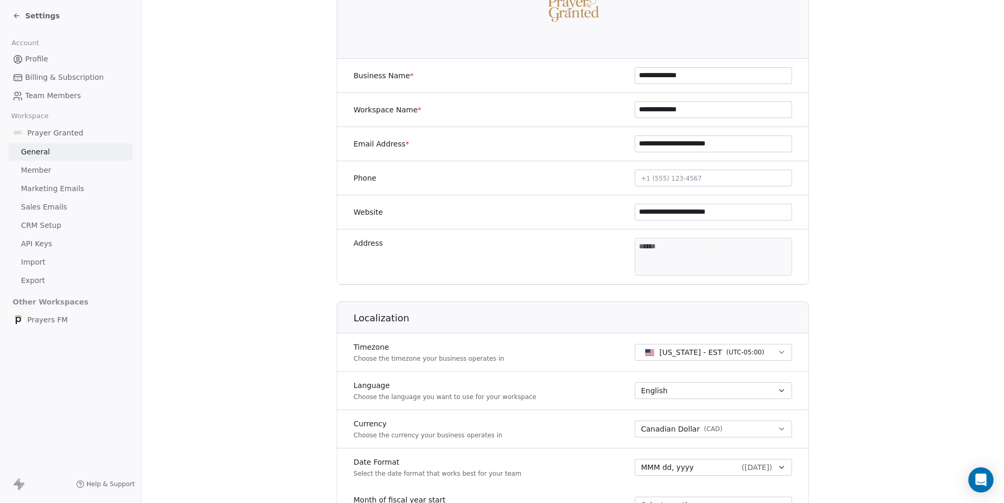
click at [711, 249] on body "**********" at bounding box center [502, 251] width 1004 height 503
click at [677, 247] on input at bounding box center [692, 249] width 180 height 10
type input "**********"
click at [658, 282] on input at bounding box center [645, 287] width 86 height 10
type input "********"
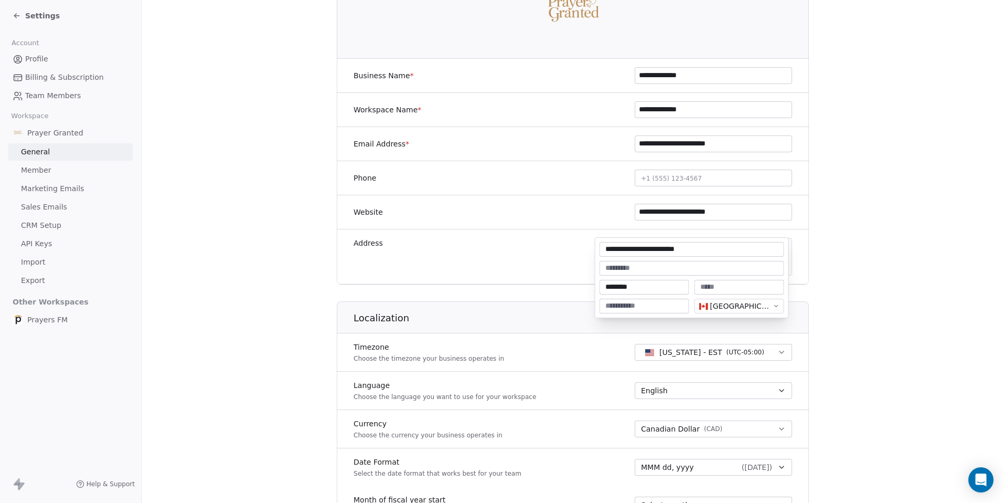
click at [704, 284] on input at bounding box center [740, 287] width 86 height 10
type input "*******"
click at [648, 306] on input at bounding box center [645, 306] width 86 height 10
type input "*******"
type textarea "**********"
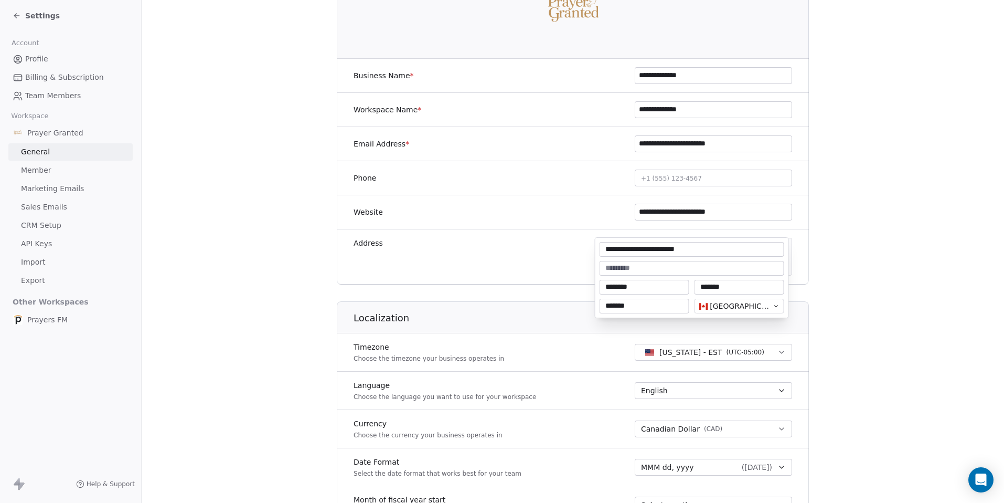
click at [585, 290] on html "**********" at bounding box center [502, 251] width 1004 height 503
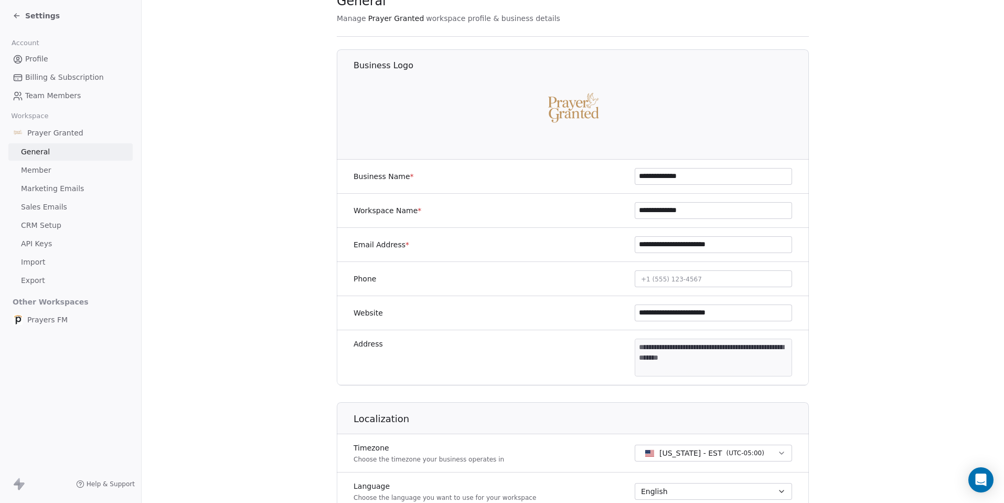
scroll to position [0, 0]
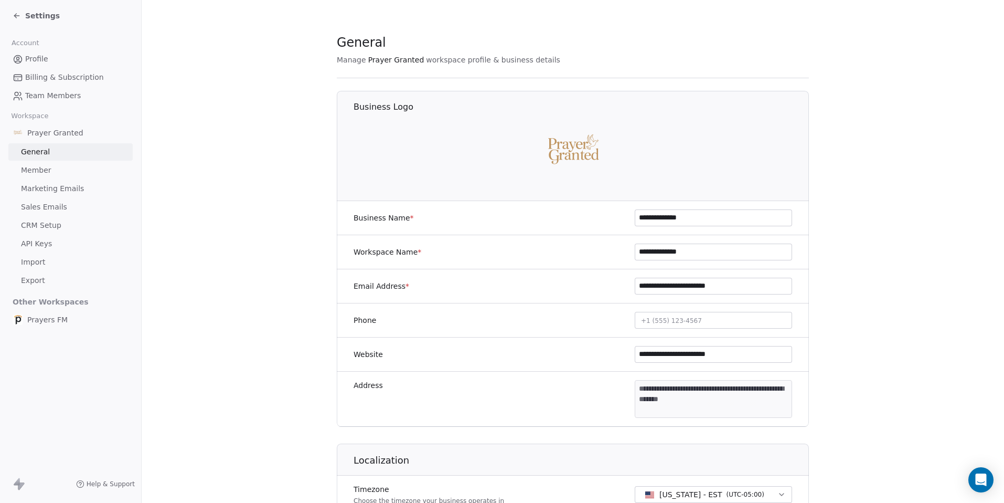
click at [35, 19] on span "Settings" at bounding box center [42, 15] width 35 height 10
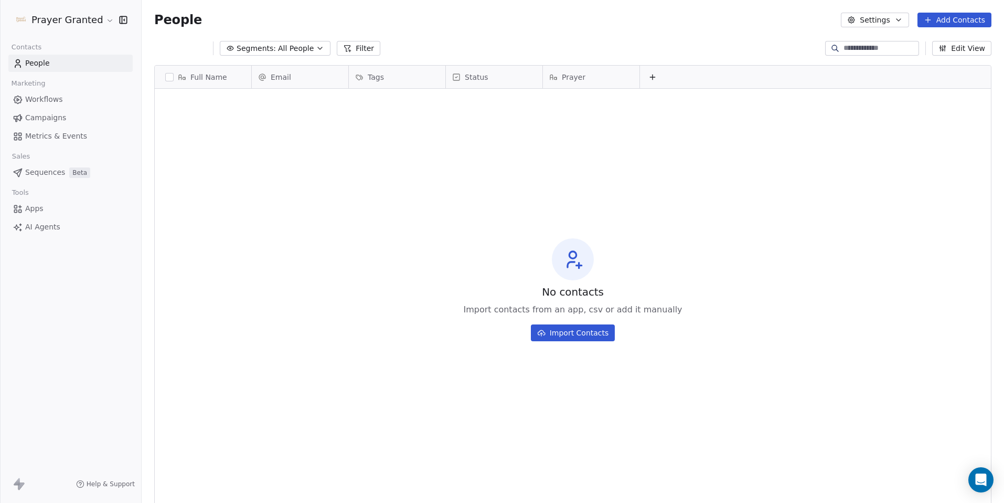
scroll to position [434, 855]
click at [40, 101] on span "Workflows" at bounding box center [44, 99] width 38 height 11
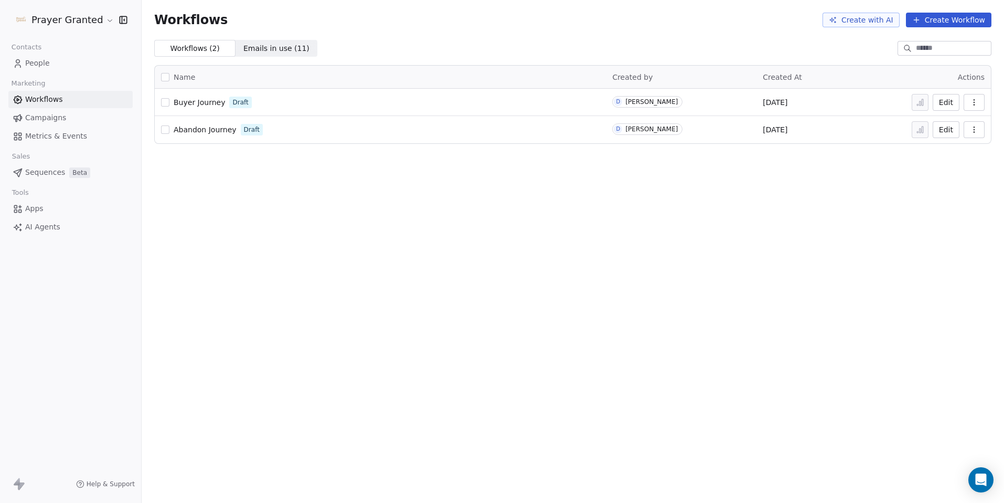
click at [971, 100] on icon "button" at bounding box center [974, 102] width 8 height 8
click at [949, 98] on button "Edit" at bounding box center [946, 102] width 27 height 17
click at [950, 130] on button "Edit" at bounding box center [946, 129] width 27 height 17
click at [35, 65] on span "People" at bounding box center [37, 63] width 25 height 11
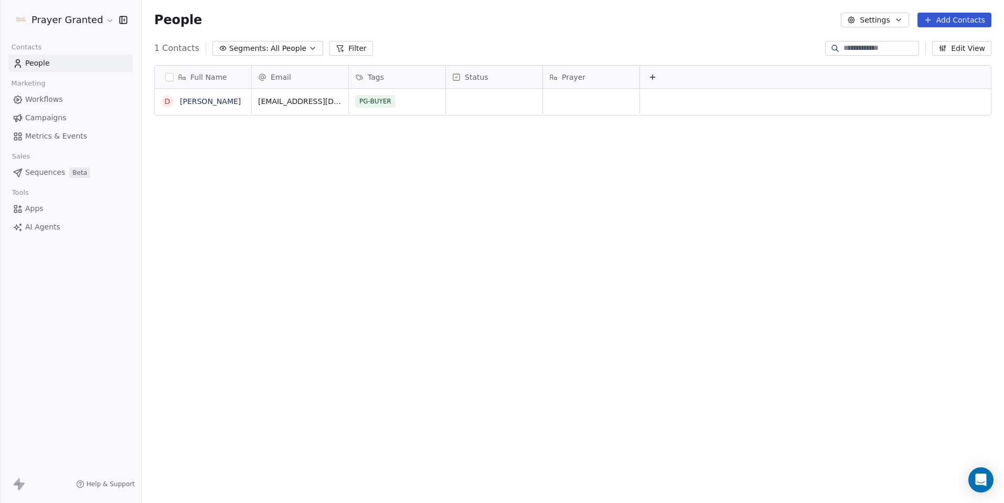
scroll to position [434, 855]
click at [654, 80] on icon at bounding box center [652, 77] width 8 height 8
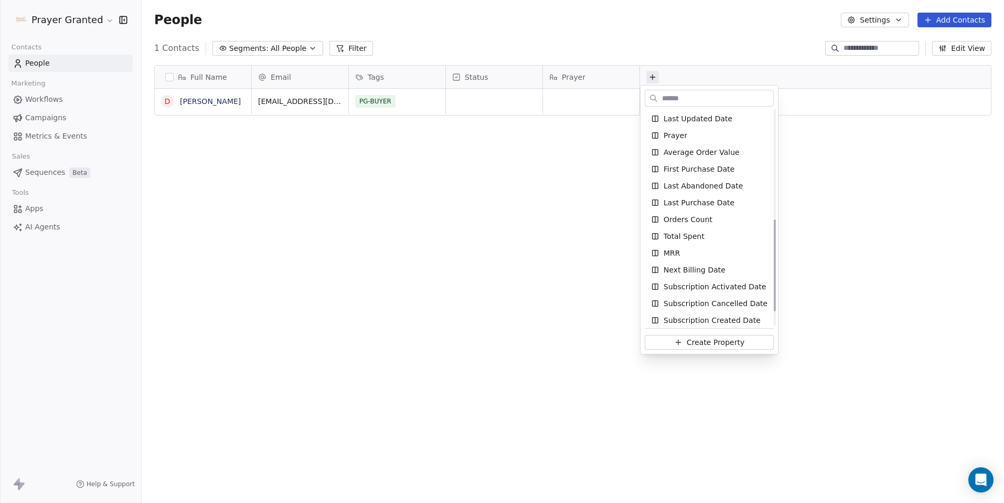
scroll to position [291, 0]
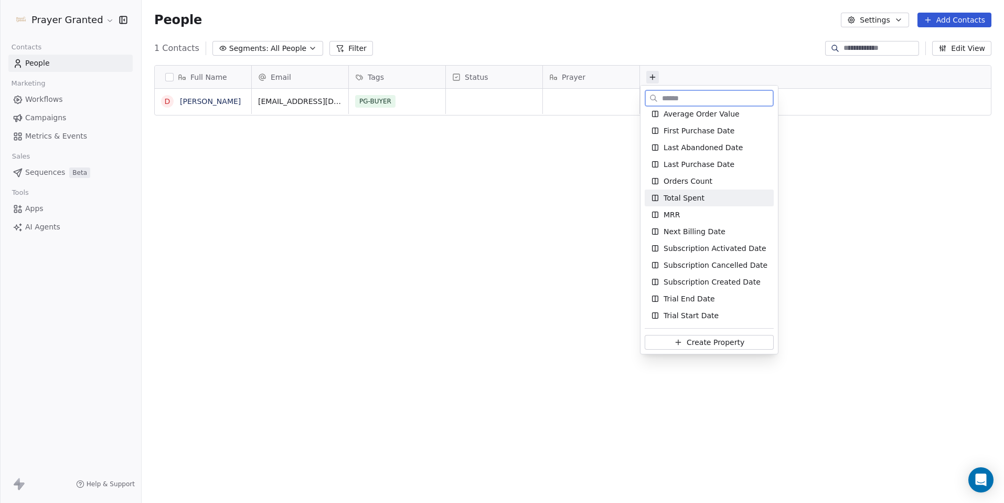
click at [692, 199] on span "Total Spent" at bounding box center [684, 198] width 41 height 10
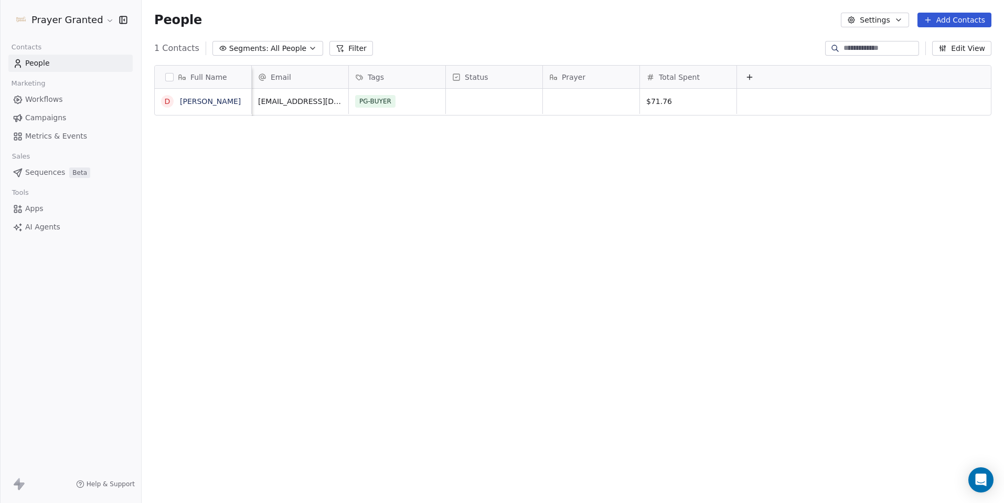
scroll to position [0, 9]
click at [666, 77] on span "Total Spent" at bounding box center [679, 77] width 41 height 10
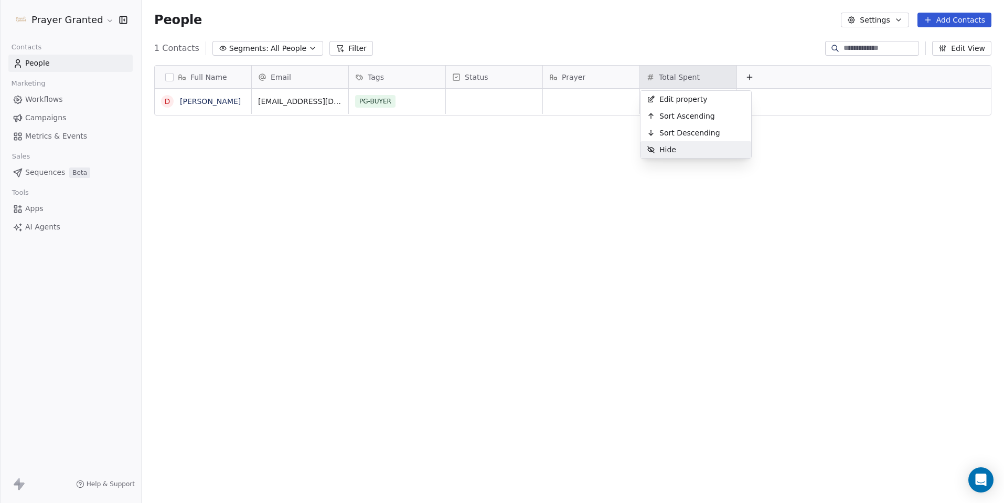
click at [637, 188] on html "Prayer Granted Contacts People Marketing Workflows Campaigns Metrics & Events S…" at bounding box center [502, 251] width 1004 height 503
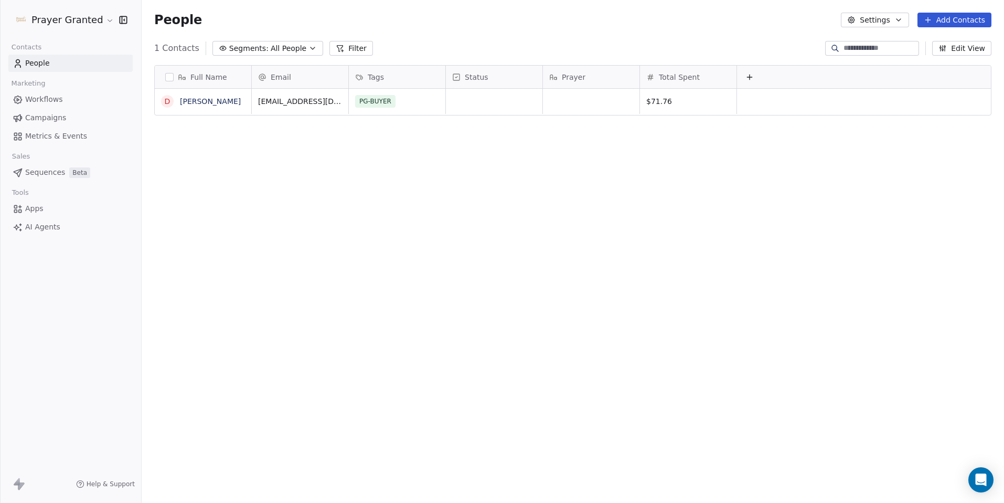
click at [681, 79] on span "Total Spent" at bounding box center [679, 77] width 41 height 10
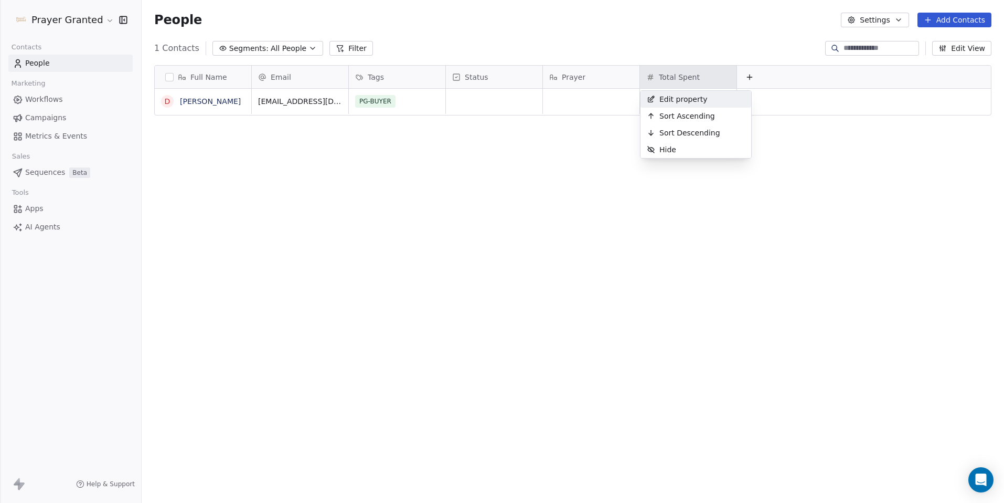
click at [689, 102] on span "Edit property" at bounding box center [683, 99] width 48 height 10
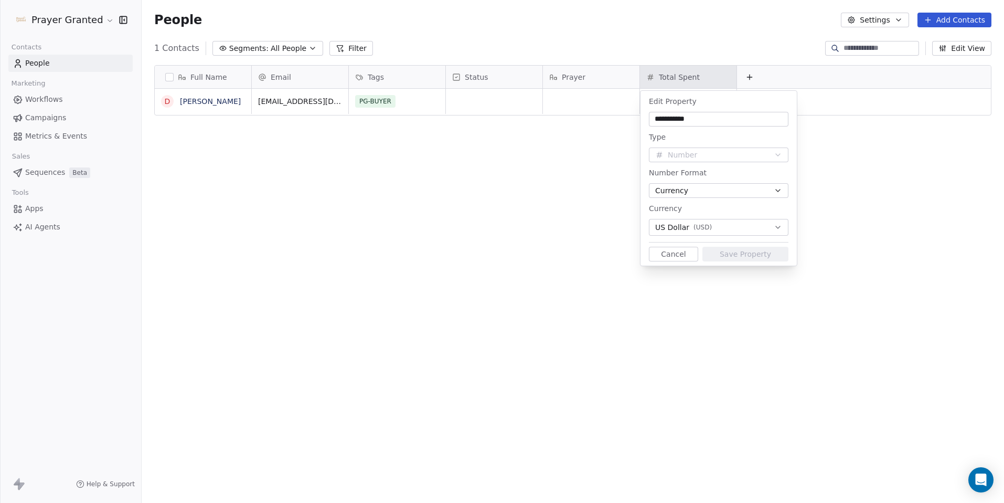
click at [671, 255] on button "Cancel" at bounding box center [673, 254] width 49 height 15
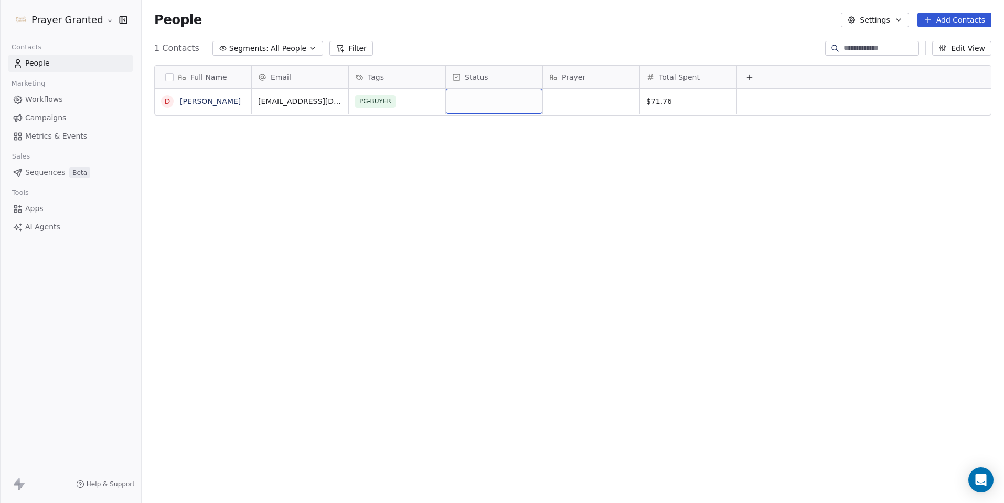
click at [488, 82] on div "Status" at bounding box center [494, 77] width 97 height 23
click at [477, 176] on html "Prayer Granted Contacts People Marketing Workflows Campaigns Metrics & Events S…" at bounding box center [502, 251] width 1004 height 503
click at [166, 100] on button "grid" at bounding box center [167, 101] width 8 height 8
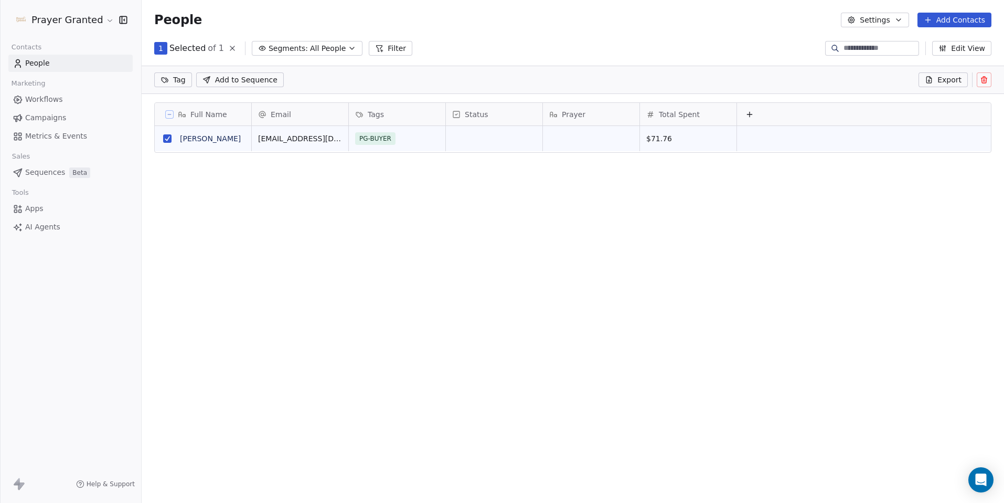
click at [983, 77] on icon at bounding box center [984, 78] width 2 height 2
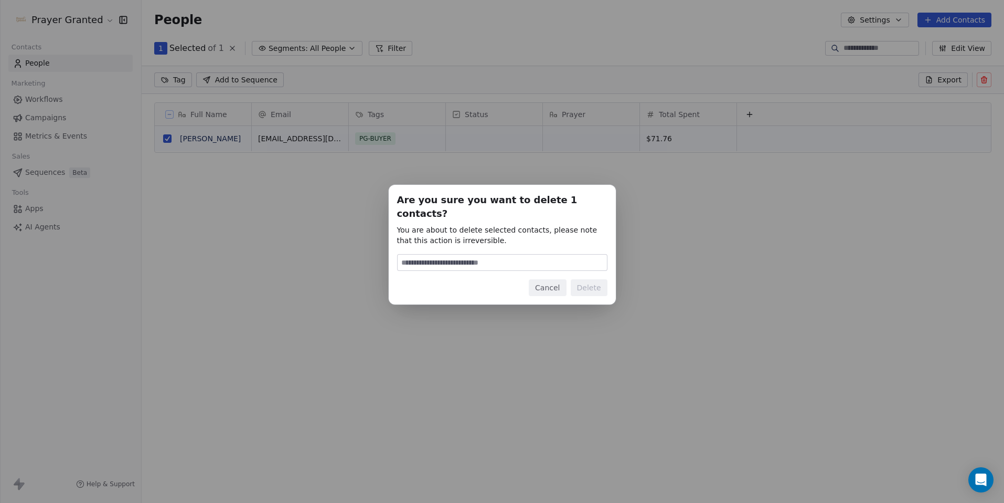
click at [479, 258] on input at bounding box center [502, 262] width 209 height 16
type input "******"
click at [583, 286] on button "Delete" at bounding box center [589, 287] width 37 height 17
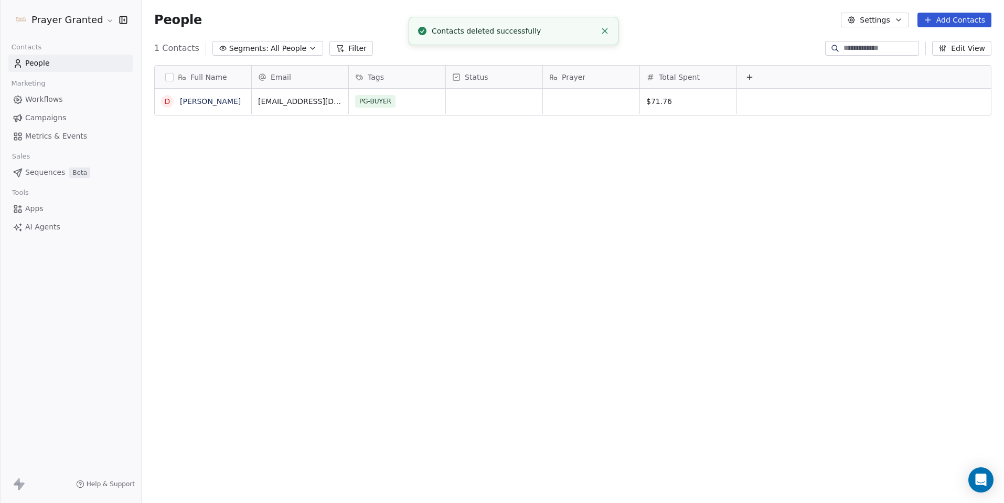
scroll to position [434, 855]
click at [677, 76] on span "Total Spent" at bounding box center [679, 77] width 41 height 10
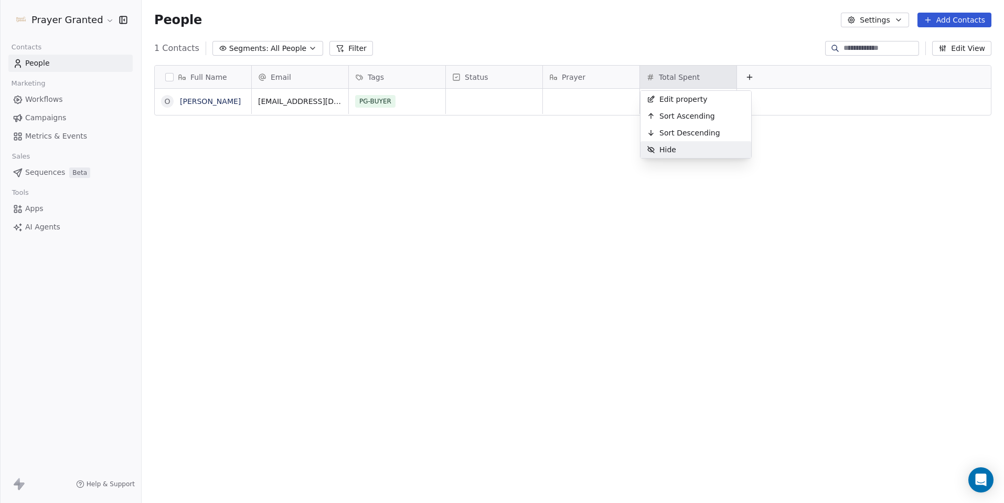
click at [665, 218] on html "Prayer Granted Contacts People Marketing Workflows Campaigns Metrics & Events S…" at bounding box center [502, 251] width 1004 height 503
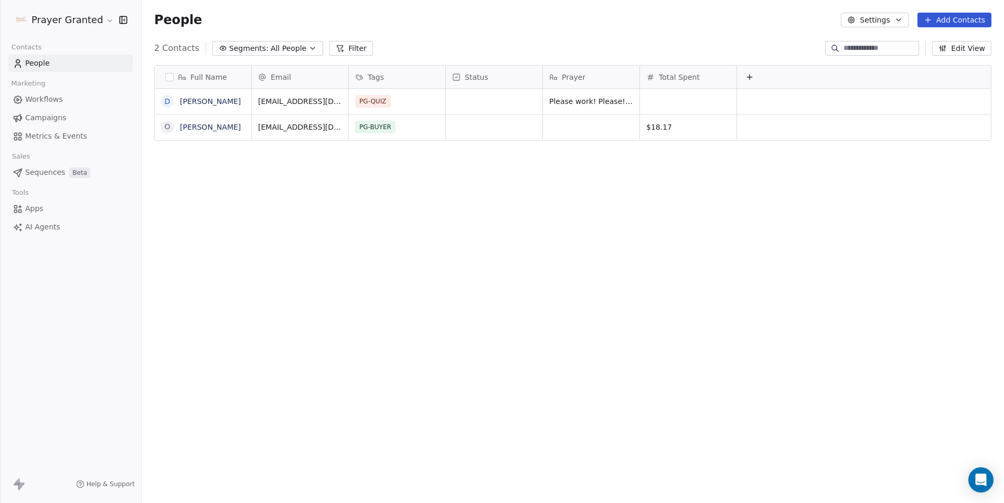
scroll to position [434, 855]
click at [171, 102] on button "grid" at bounding box center [167, 101] width 8 height 8
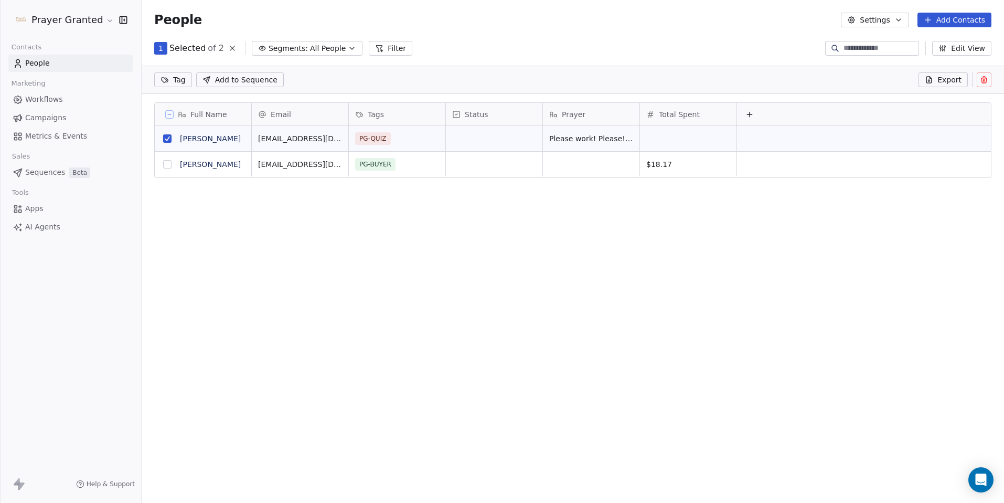
scroll to position [398, 855]
click at [985, 80] on icon at bounding box center [985, 80] width 0 height 2
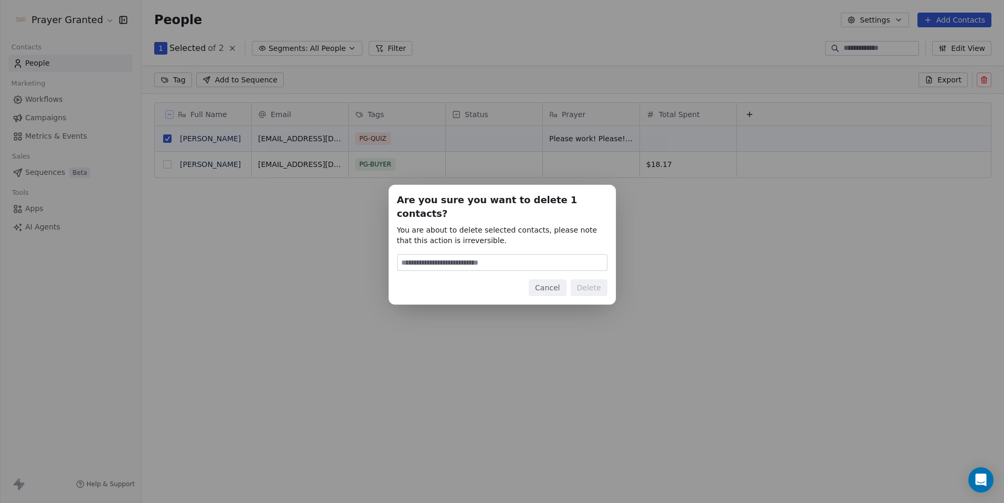
click at [555, 257] on input at bounding box center [502, 262] width 209 height 16
type input "******"
click at [593, 282] on button "Delete" at bounding box center [589, 287] width 37 height 17
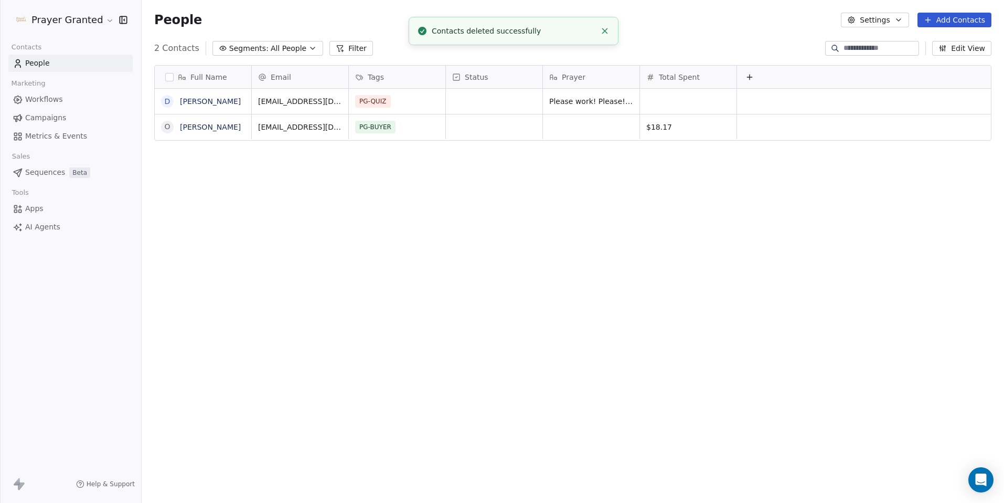
scroll to position [434, 855]
click at [548, 289] on div "Full Name O Omega Smith Email Tags Status Prayer Total Spent omega1976smith@gma…" at bounding box center [573, 278] width 862 height 442
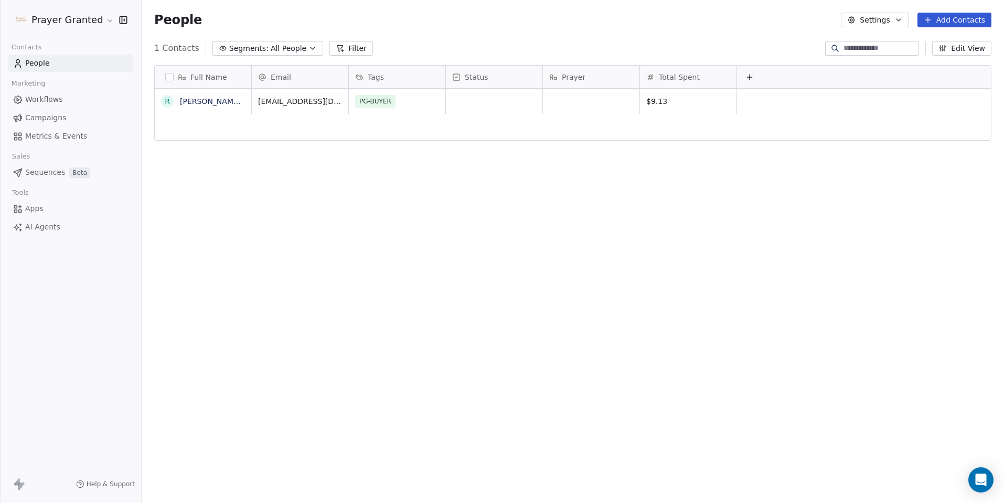
scroll to position [434, 855]
click at [352, 101] on div "[EMAIL_ADDRESS][DOMAIN_NAME]" at bounding box center [330, 104] width 157 height 30
click at [345, 101] on span "[EMAIL_ADDRESS][DOMAIN_NAME]" at bounding box center [321, 103] width 125 height 21
drag, startPoint x: 336, startPoint y: 101, endPoint x: 328, endPoint y: 101, distance: 7.9
click at [328, 101] on span "[EMAIL_ADDRESS][DOMAIN_NAME]" at bounding box center [321, 103] width 125 height 21
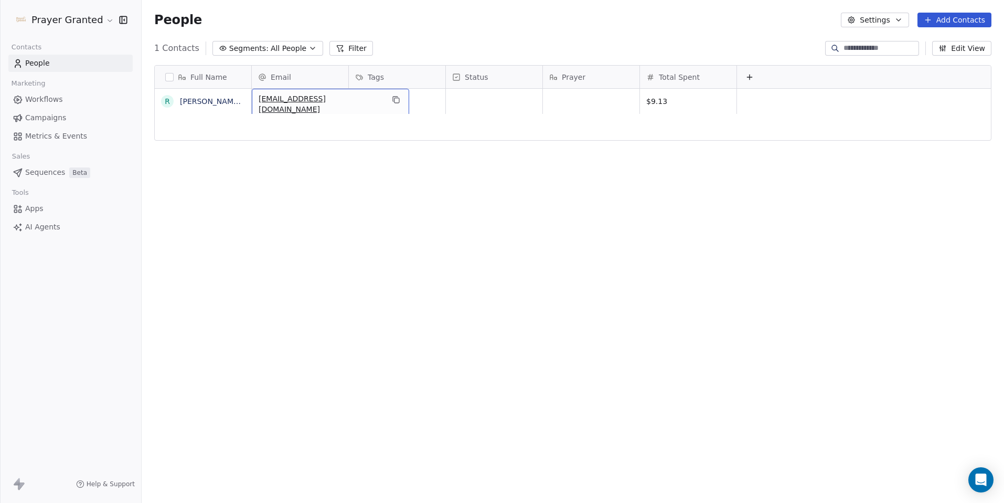
drag, startPoint x: 260, startPoint y: 101, endPoint x: 267, endPoint y: 101, distance: 6.3
click at [267, 101] on span "nanaromero49@icloud.com" at bounding box center [321, 103] width 125 height 21
click at [278, 203] on div "Full Name R Rose mary Romero Email Tags Status Prayer Total Spent nanaromero49@…" at bounding box center [573, 278] width 862 height 442
click at [164, 101] on button "grid" at bounding box center [165, 101] width 8 height 8
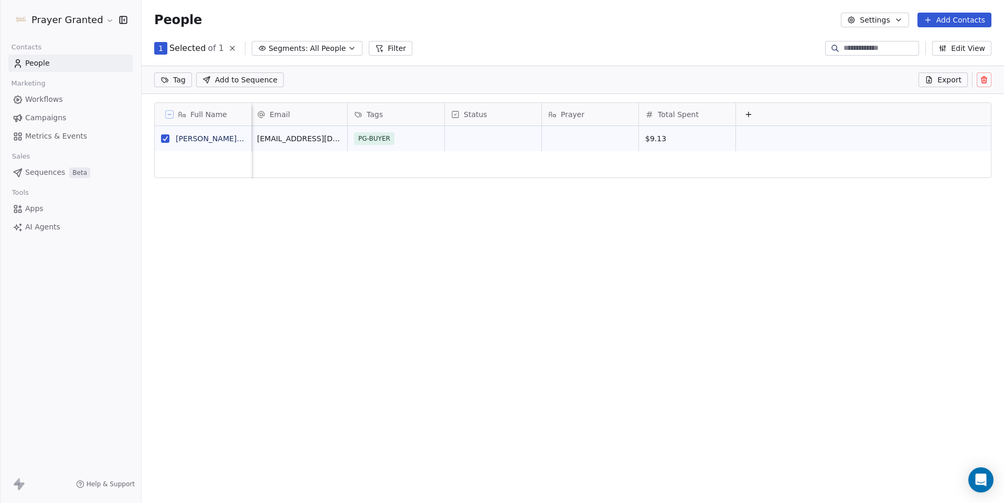
scroll to position [398, 855]
click at [168, 136] on button "grid" at bounding box center [165, 138] width 8 height 8
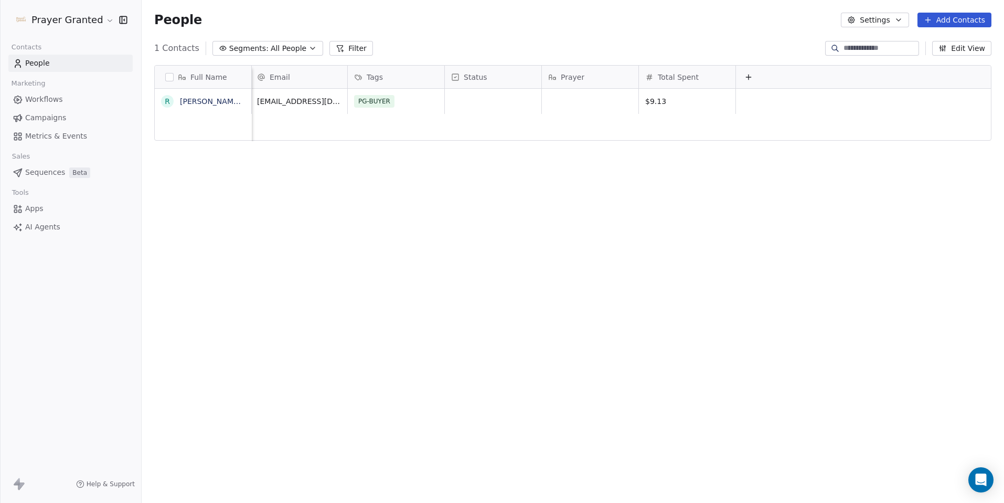
click at [552, 236] on div "Full Name R Rose mary Romero Email Tags Status Prayer Total Spent nanaromero49@…" at bounding box center [573, 278] width 862 height 442
click at [969, 49] on button "Edit View" at bounding box center [961, 48] width 59 height 15
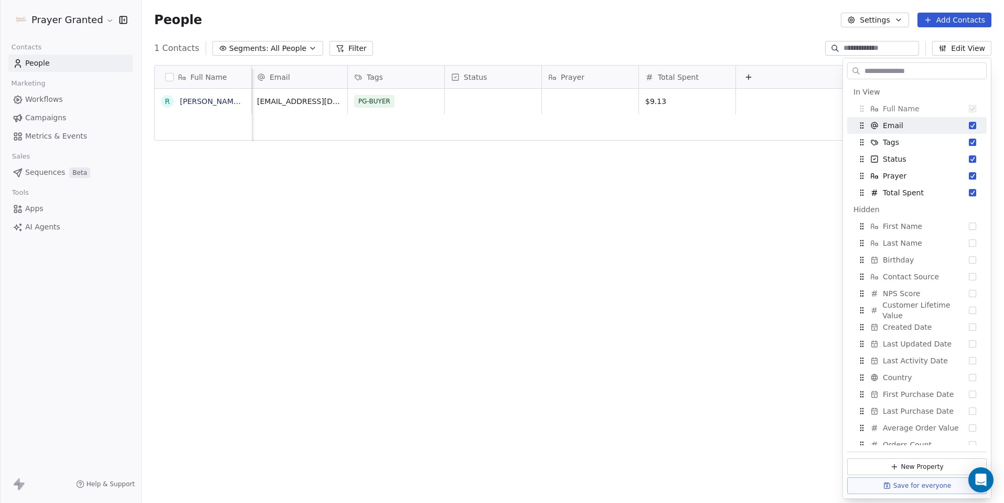
click at [623, 250] on div "Full Name R Rose mary Romero Email Tags Status Prayer Total Spent nanaromero49@…" at bounding box center [573, 278] width 862 height 442
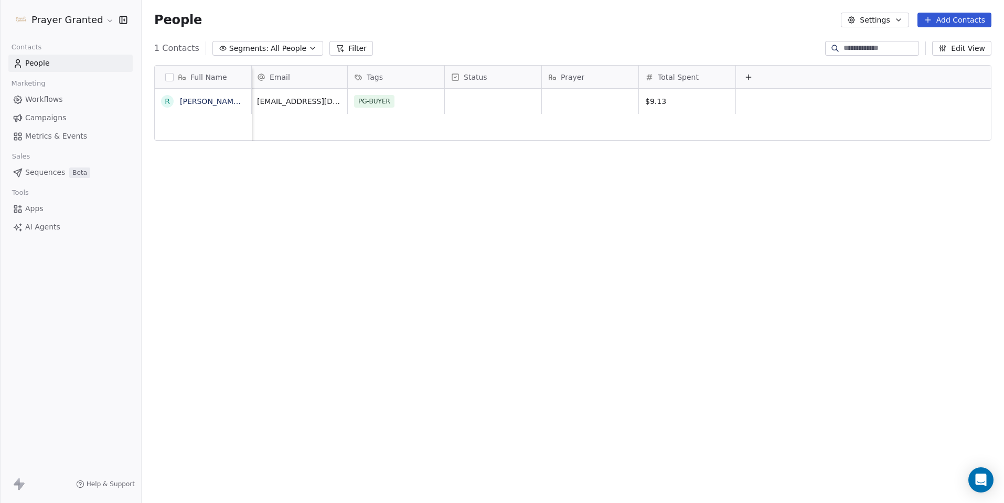
click at [322, 145] on div "Full Name R Rose mary Romero Email Tags Status Prayer Total Spent nanaromero49@…" at bounding box center [573, 278] width 862 height 442
click at [273, 75] on span "Email" at bounding box center [280, 77] width 20 height 10
click at [274, 186] on html "Prayer Granted Contacts People Marketing Workflows Campaigns Metrics & Events S…" at bounding box center [502, 251] width 1004 height 503
drag, startPoint x: 251, startPoint y: 80, endPoint x: 263, endPoint y: 80, distance: 11.5
click at [263, 80] on div at bounding box center [263, 77] width 3 height 23
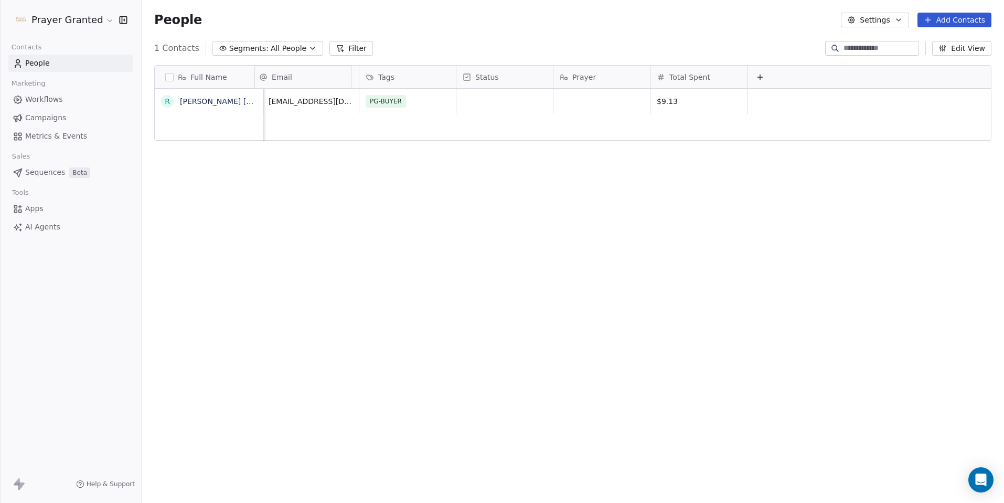
drag, startPoint x: 279, startPoint y: 82, endPoint x: 302, endPoint y: 81, distance: 23.6
click at [302, 81] on div "Full Name R Rose mary Romero Email Tags Status Prayer Total Spent nanaromero49@…" at bounding box center [573, 104] width 836 height 76
click at [329, 212] on div "Full Name R Rose mary Romero Email Tags Status Prayer Total Spent nanaromero49@…" at bounding box center [573, 278] width 862 height 442
click at [265, 75] on div at bounding box center [265, 77] width 3 height 23
click at [474, 148] on div "Full Name R Rose mary Romero Email Tags Status Prayer Total Spent nanaromero49@…" at bounding box center [573, 278] width 862 height 442
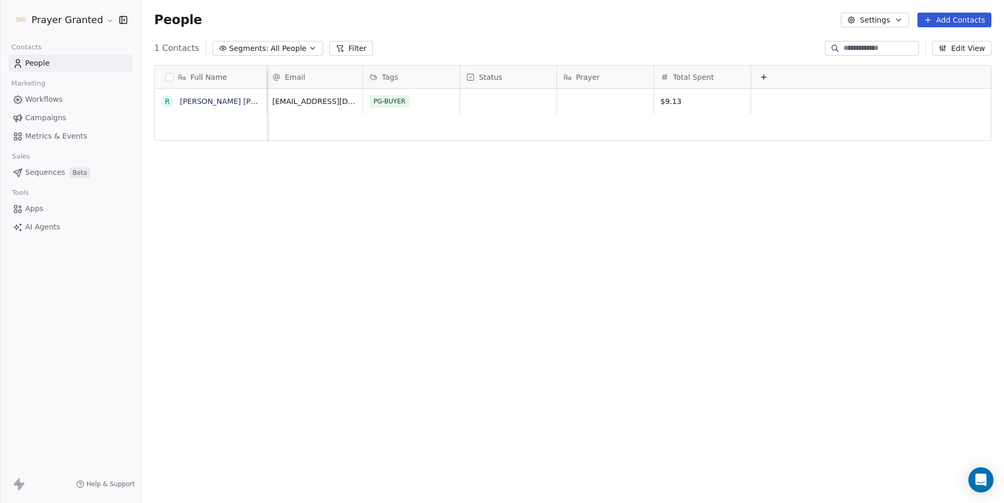
click at [351, 131] on div "nanaromero49@icloud.com PG-BUYER $9.13" at bounding box center [628, 286] width 725 height 394
click at [311, 101] on span "[EMAIL_ADDRESS][DOMAIN_NAME]" at bounding box center [336, 103] width 125 height 21
click at [311, 101] on input "**********" at bounding box center [331, 101] width 122 height 21
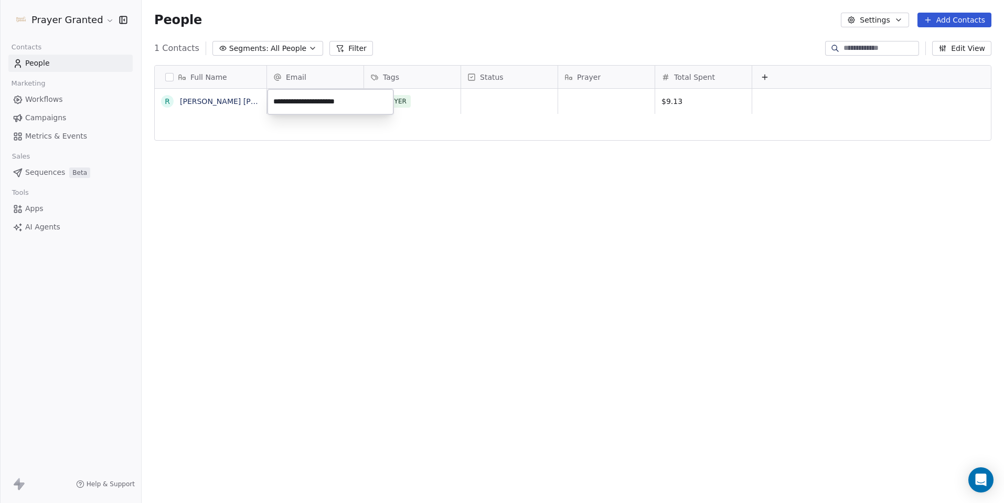
click at [359, 109] on input "**********" at bounding box center [331, 101] width 122 height 21
click at [351, 165] on html "Prayer Granted Contacts People Marketing Workflows Campaigns Metrics & Events S…" at bounding box center [502, 251] width 1004 height 503
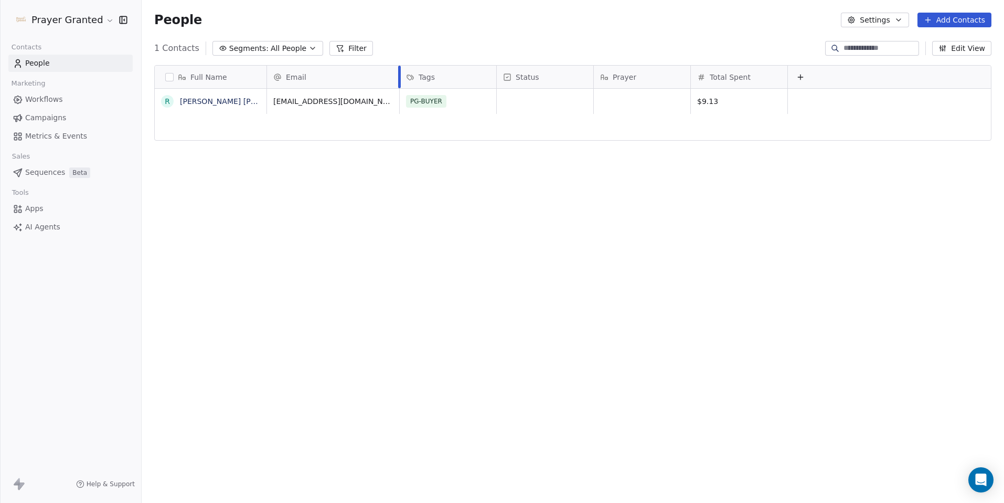
drag, startPoint x: 363, startPoint y: 70, endPoint x: 398, endPoint y: 71, distance: 35.7
click at [398, 71] on div at bounding box center [399, 77] width 3 height 23
click at [390, 231] on div "Full Name R [PERSON_NAME] [PERSON_NAME] Email Tags Status Prayer Total Spent [E…" at bounding box center [573, 278] width 862 height 442
click at [199, 173] on div "Full Name R [PERSON_NAME] [PERSON_NAME] Email Tags Status Prayer Total Spent [E…" at bounding box center [573, 278] width 862 height 442
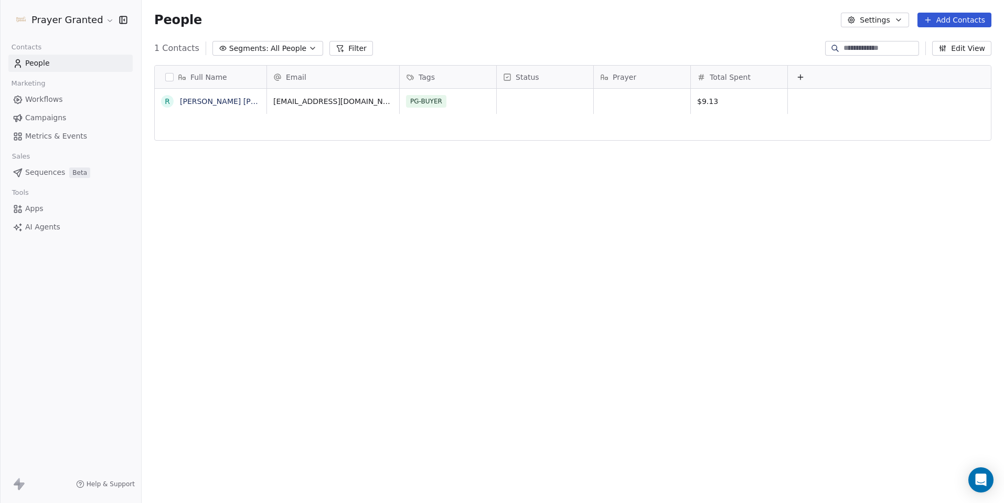
click at [57, 94] on span "Workflows" at bounding box center [44, 99] width 38 height 11
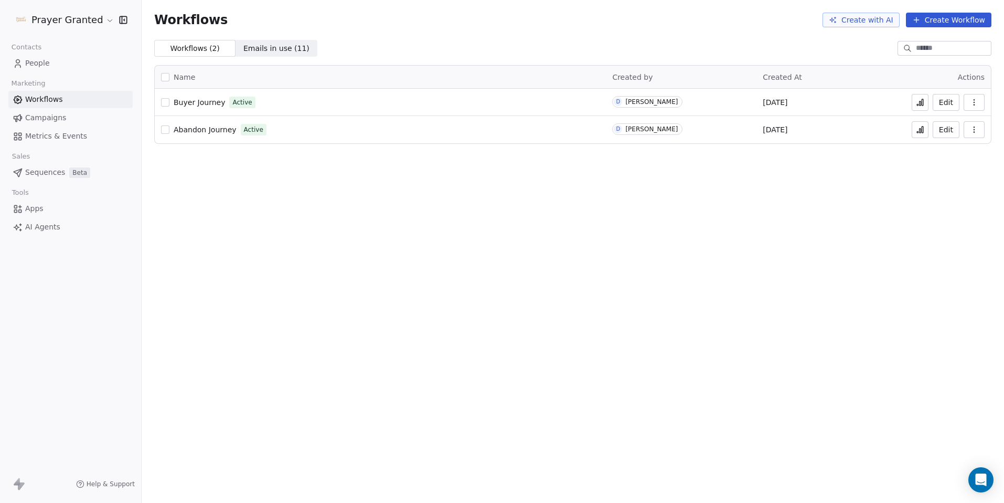
click at [940, 17] on button "Create Workflow" at bounding box center [949, 20] width 86 height 15
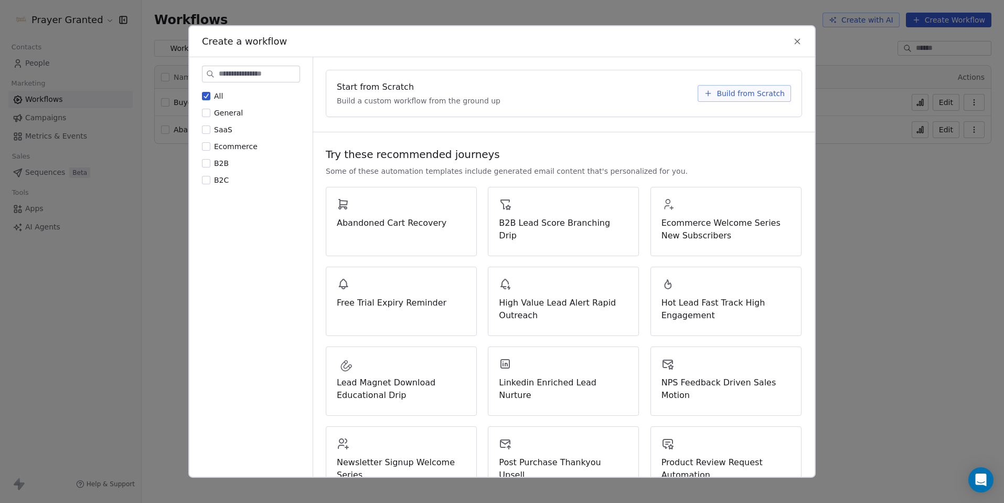
click at [729, 92] on span "Build from Scratch" at bounding box center [751, 93] width 68 height 10
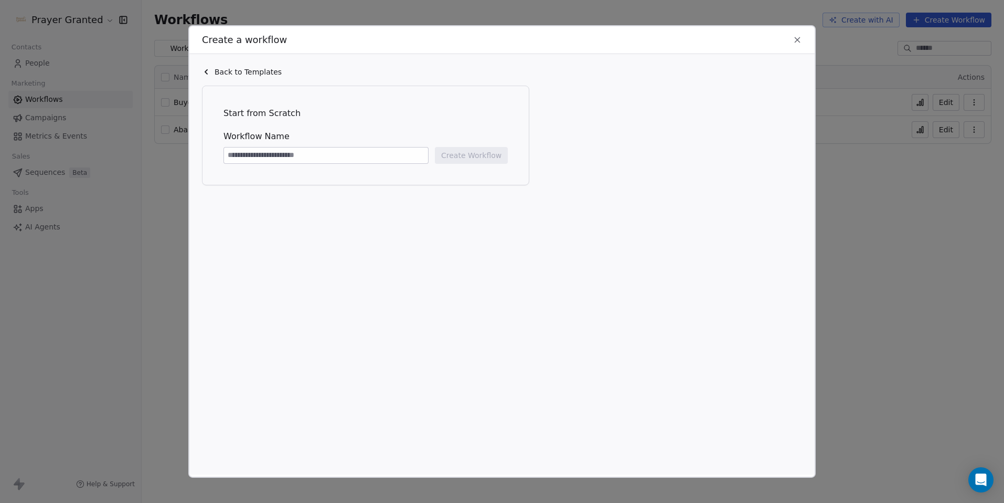
click at [338, 152] on input at bounding box center [326, 155] width 204 height 16
type input "**********"
click at [476, 155] on button "Create Workflow" at bounding box center [471, 155] width 73 height 17
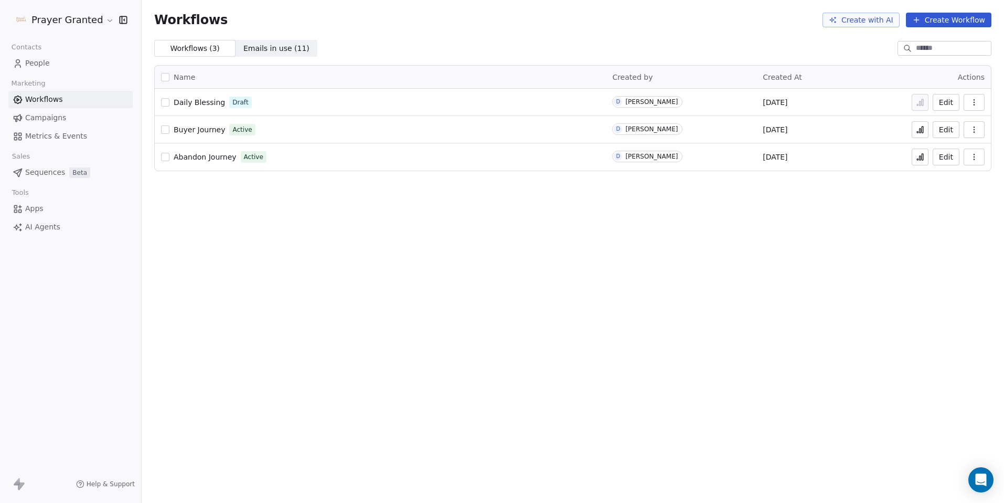
click at [198, 104] on span "Daily Blessing" at bounding box center [199, 102] width 51 height 8
click at [923, 129] on icon at bounding box center [923, 129] width 2 height 6
click at [41, 60] on span "People" at bounding box center [37, 63] width 25 height 11
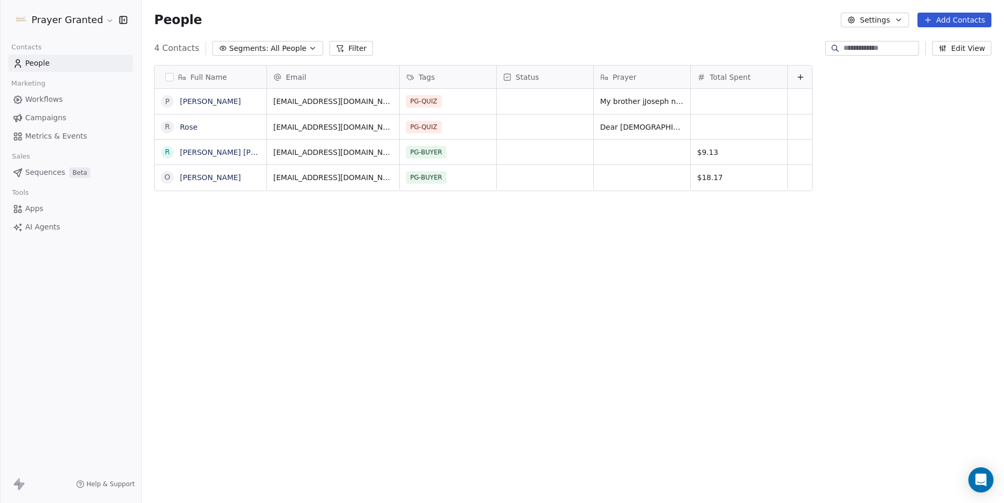
scroll to position [434, 855]
drag, startPoint x: 690, startPoint y: 73, endPoint x: 761, endPoint y: 68, distance: 71.0
click at [761, 68] on div "Email Tags Status Prayer Total Spent" at bounding box center [629, 77] width 725 height 23
drag, startPoint x: 751, startPoint y: 74, endPoint x: 801, endPoint y: 80, distance: 50.2
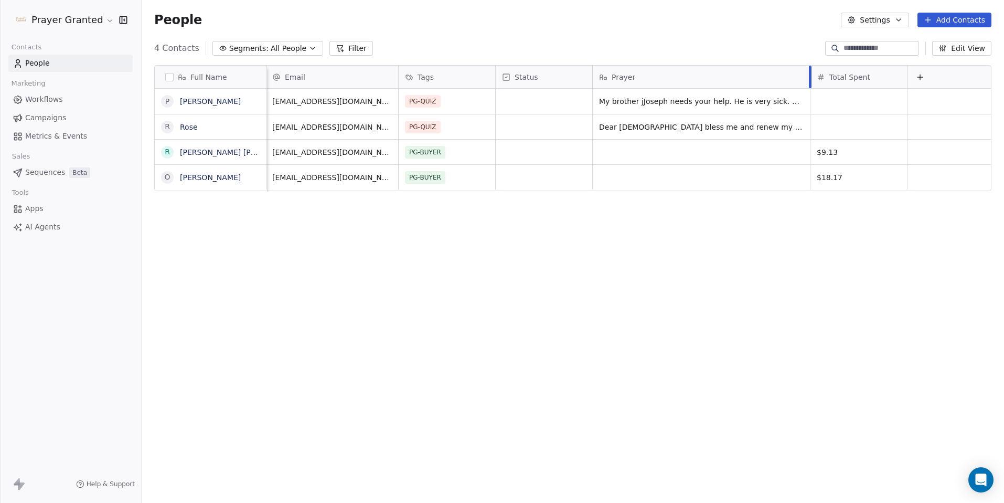
click at [809, 81] on div at bounding box center [810, 77] width 3 height 23
